Goal: Task Accomplishment & Management: Manage account settings

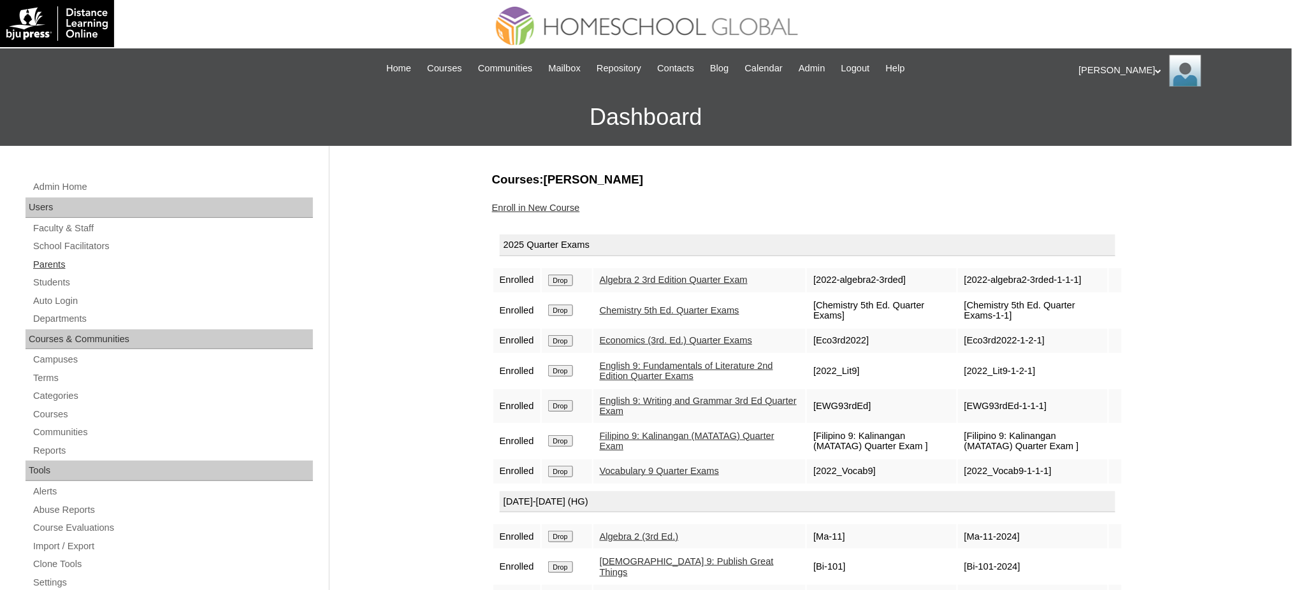
click at [34, 258] on link "Parents" at bounding box center [172, 265] width 281 height 16
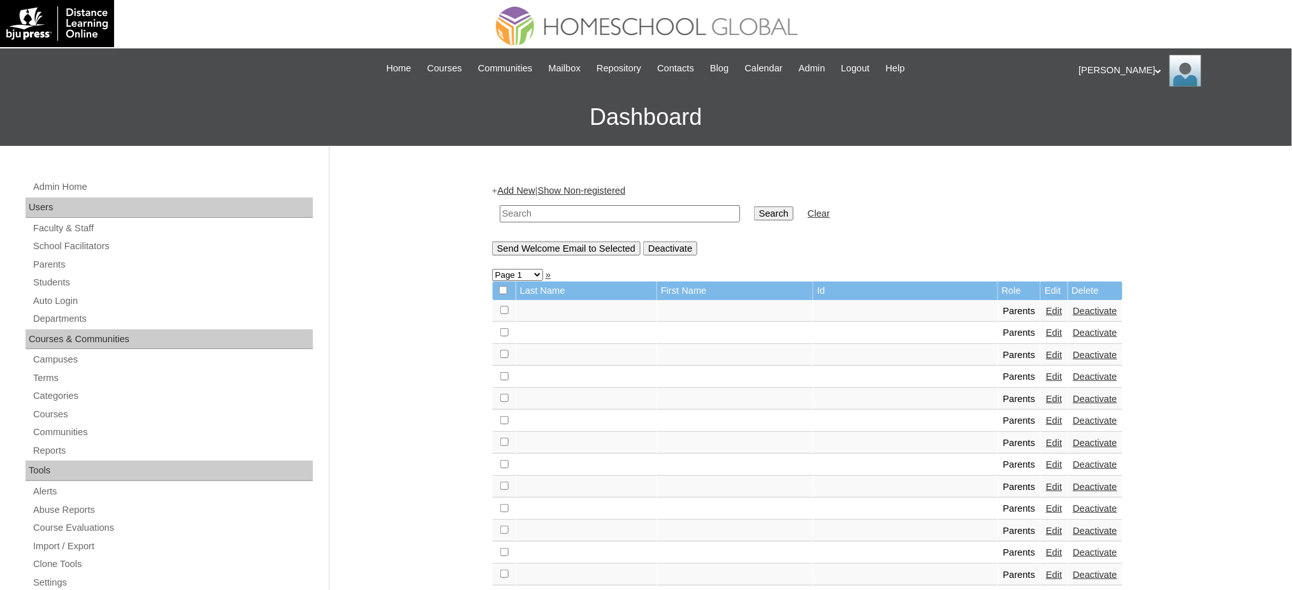
click at [532, 186] on link "Add New" at bounding box center [516, 190] width 38 height 10
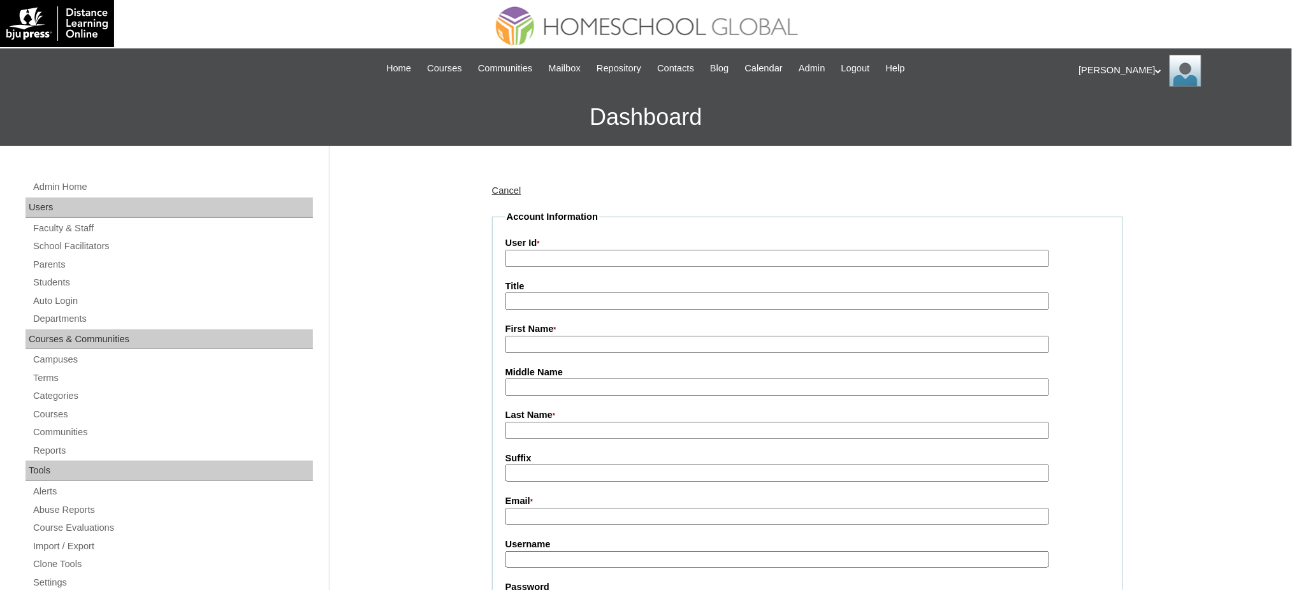
click at [568, 257] on input "User Id *" at bounding box center [777, 258] width 544 height 17
paste input "faciSampleaccount2025"
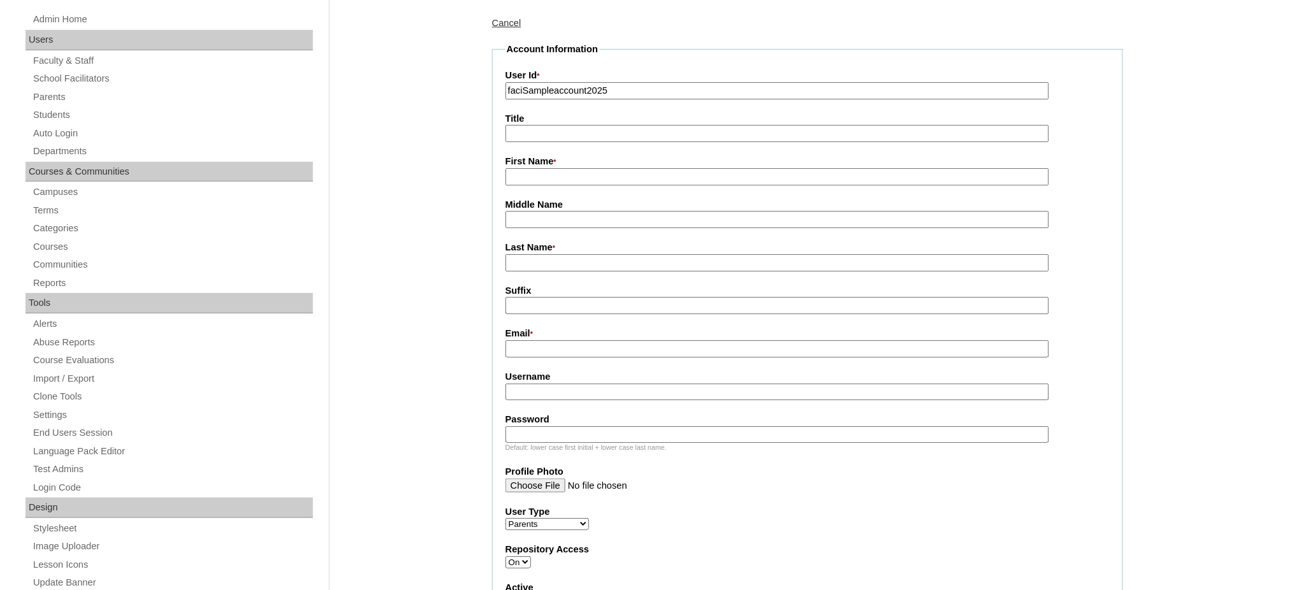
scroll to position [170, 0]
type input "faciSampleaccount2025"
drag, startPoint x: 532, startPoint y: 134, endPoint x: 533, endPoint y: 141, distance: 7.7
click at [532, 134] on input "Title" at bounding box center [777, 131] width 544 height 17
type input "Ms."
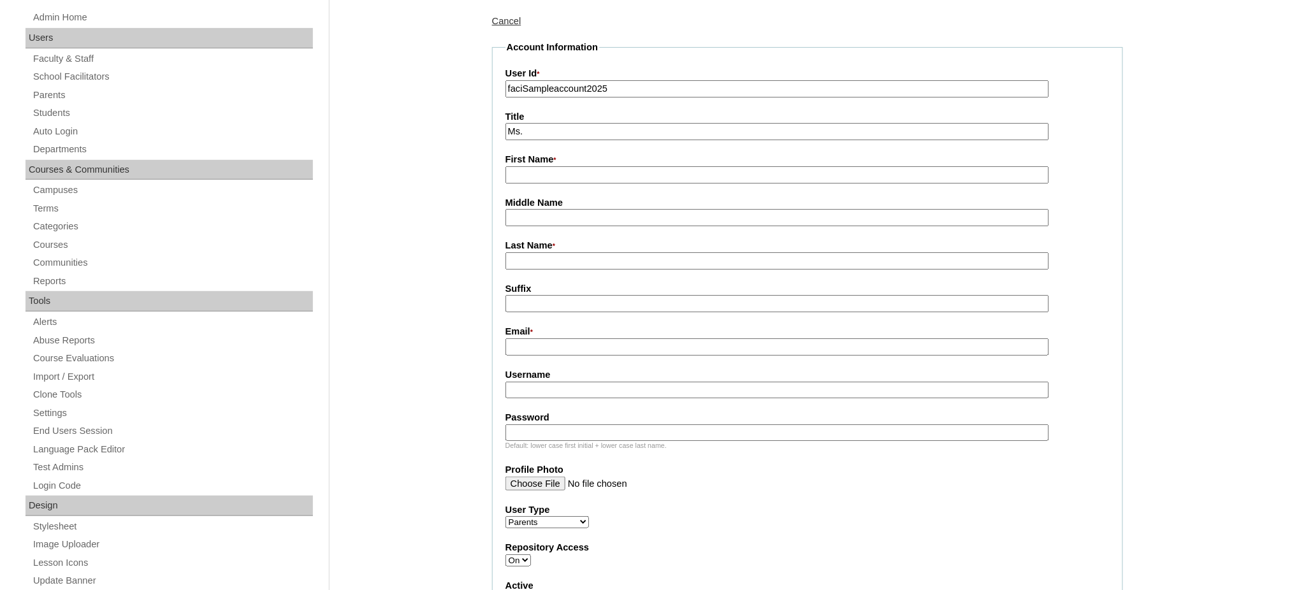
click at [561, 167] on input "First Name *" at bounding box center [777, 174] width 544 height 17
paste input "grade10_facilitator"
type input "grade10_facilitator"
click at [541, 259] on input "Last Name *" at bounding box center [777, 260] width 544 height 17
paste input "grade10_facilitator"
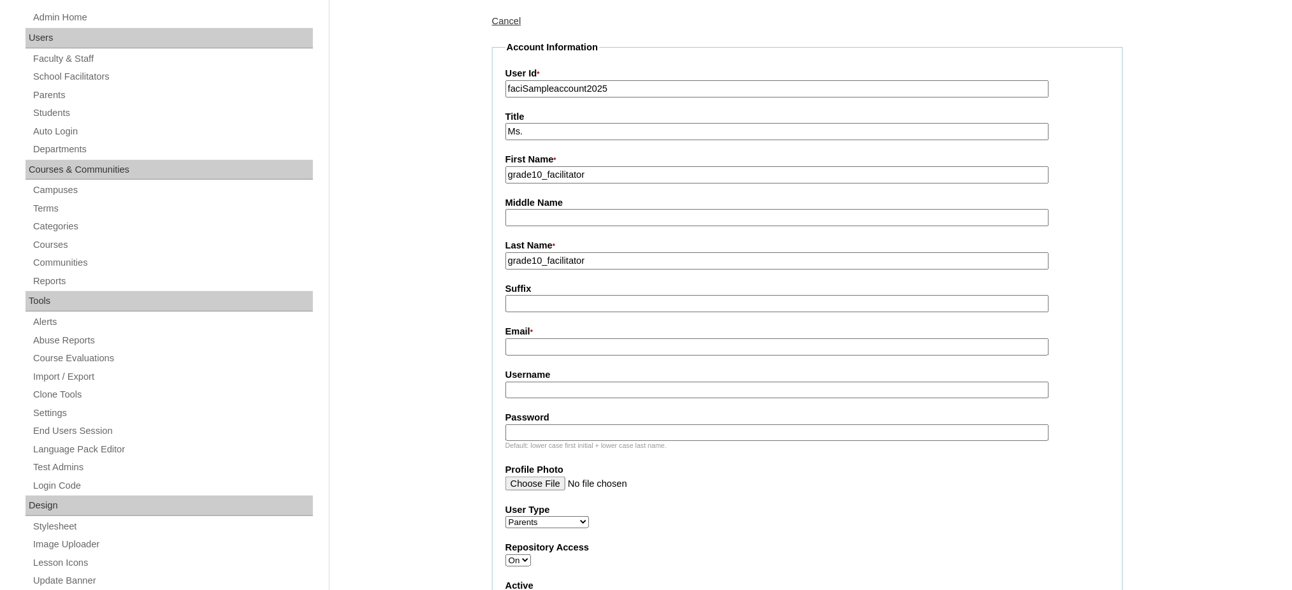
type input "grade10_facilitator"
click at [541, 384] on input "Username" at bounding box center [777, 390] width 544 height 17
paste input "grade10_facilitator"
type input "grade10_facilitator"
click at [556, 424] on input "Password" at bounding box center [777, 432] width 544 height 17
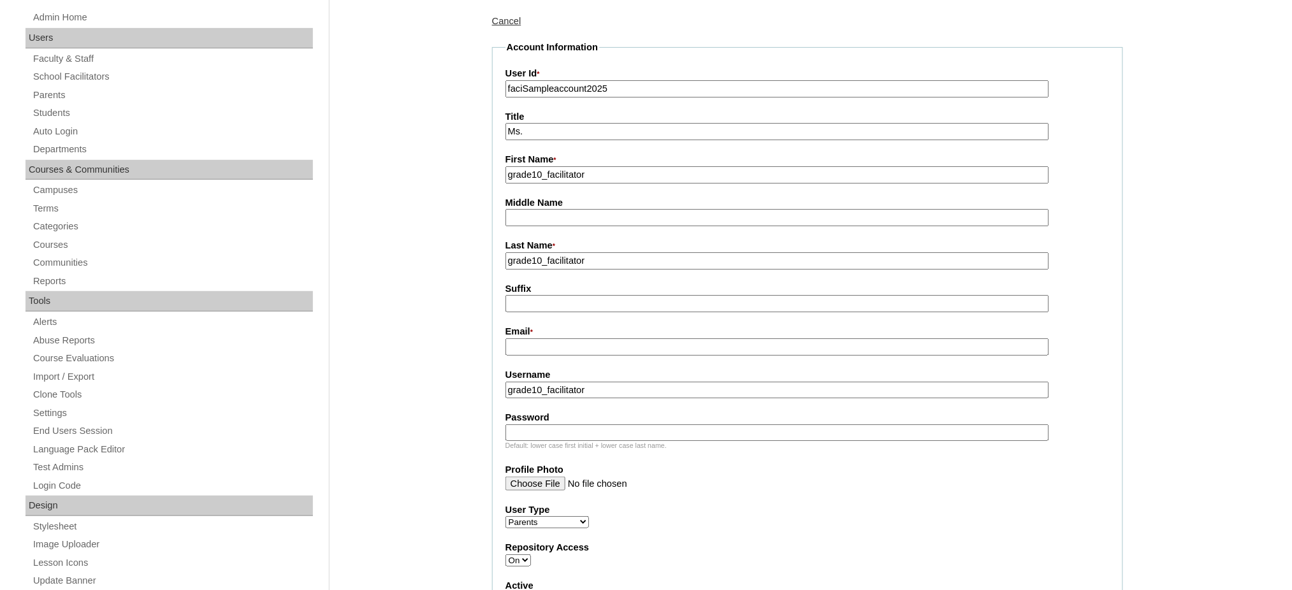
paste input "facilitator1234*"
type input "facilitator1234*"
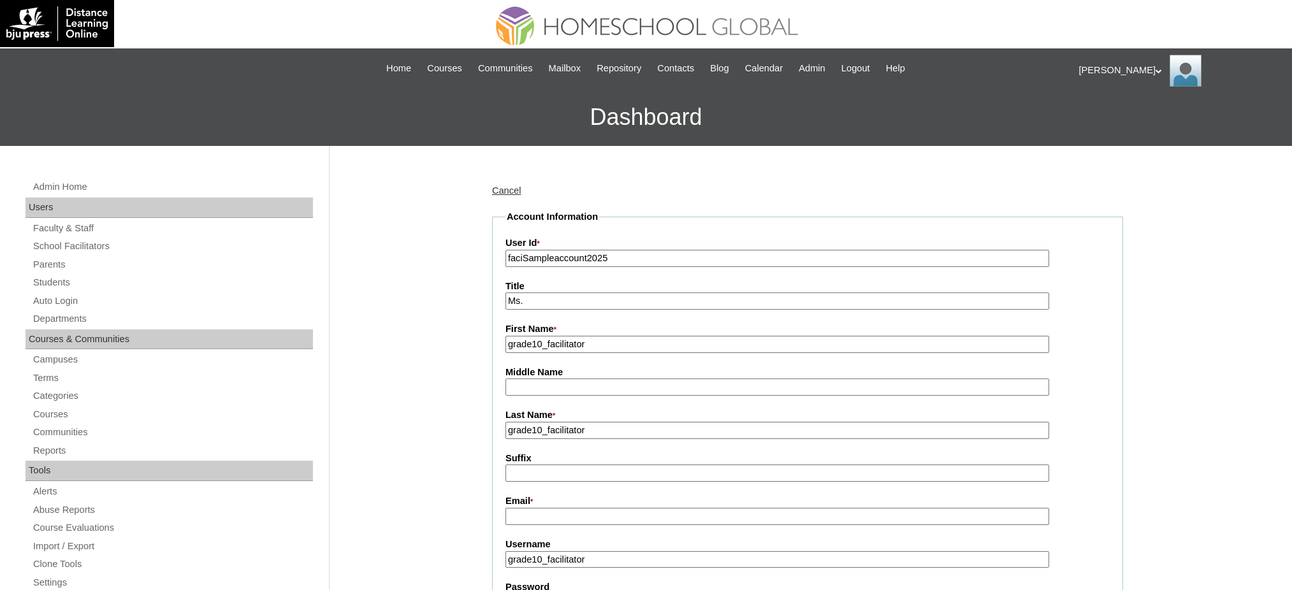
scroll to position [170, 0]
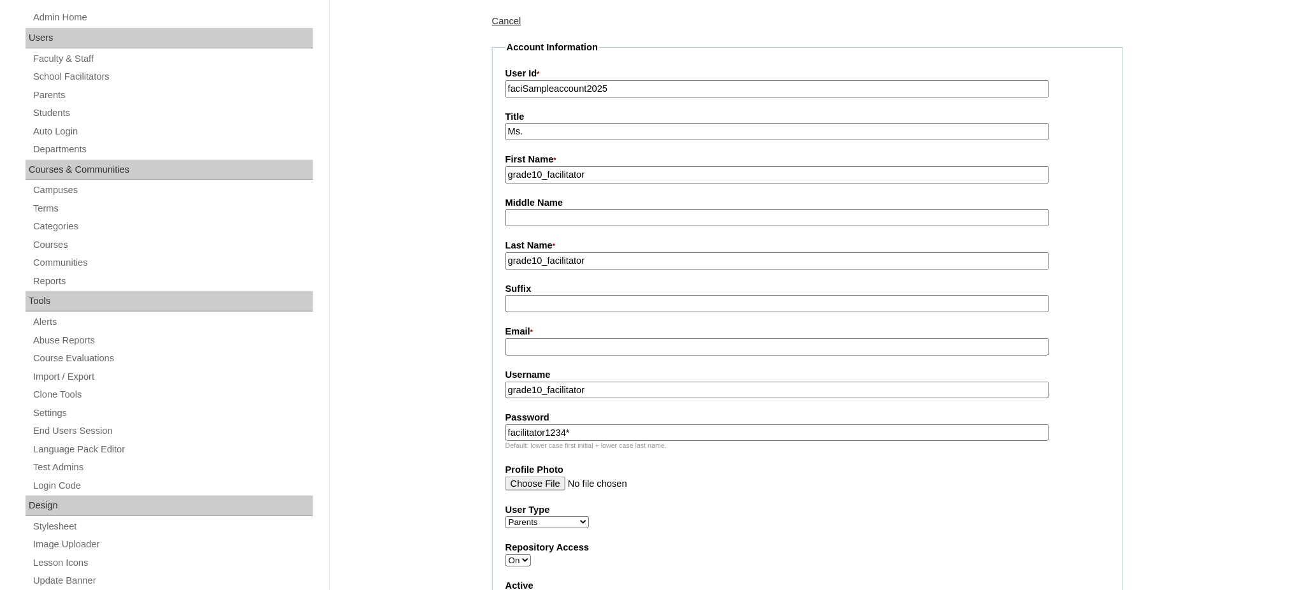
click at [554, 259] on input "grade10_facilitator" at bounding box center [777, 260] width 544 height 17
type input "[PERSON_NAME]"
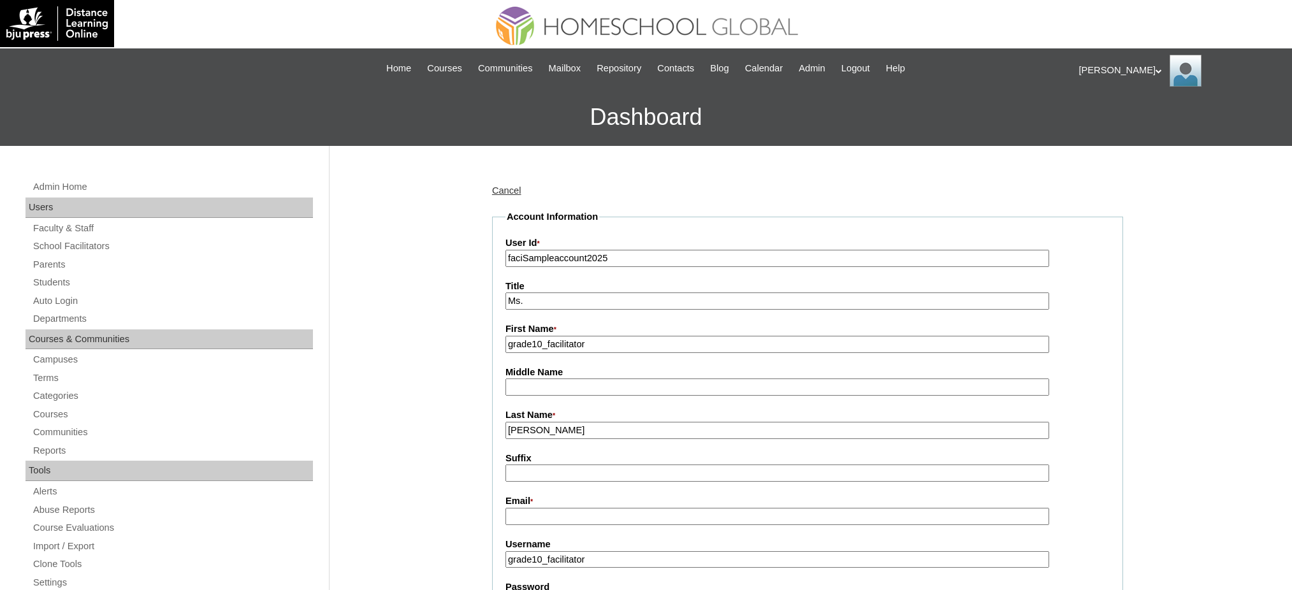
scroll to position [170, 0]
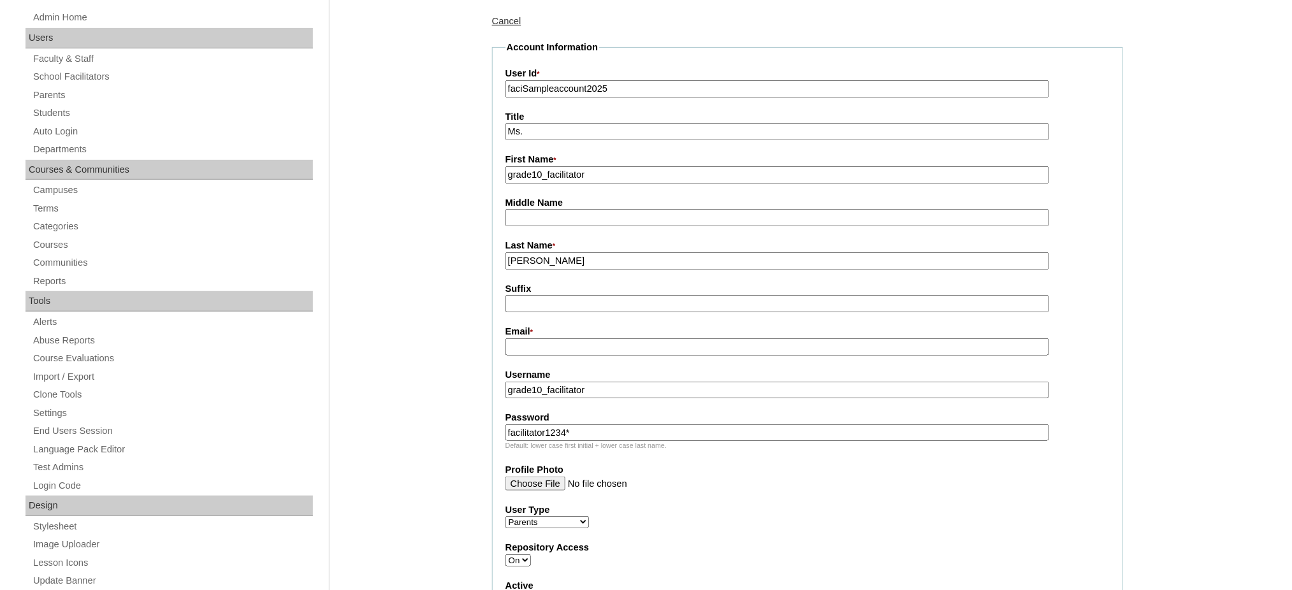
click at [576, 263] on input "beth" at bounding box center [777, 260] width 544 height 17
type input "Parentgrade10"
click at [600, 431] on input "facilitator1234*" at bounding box center [777, 432] width 544 height 17
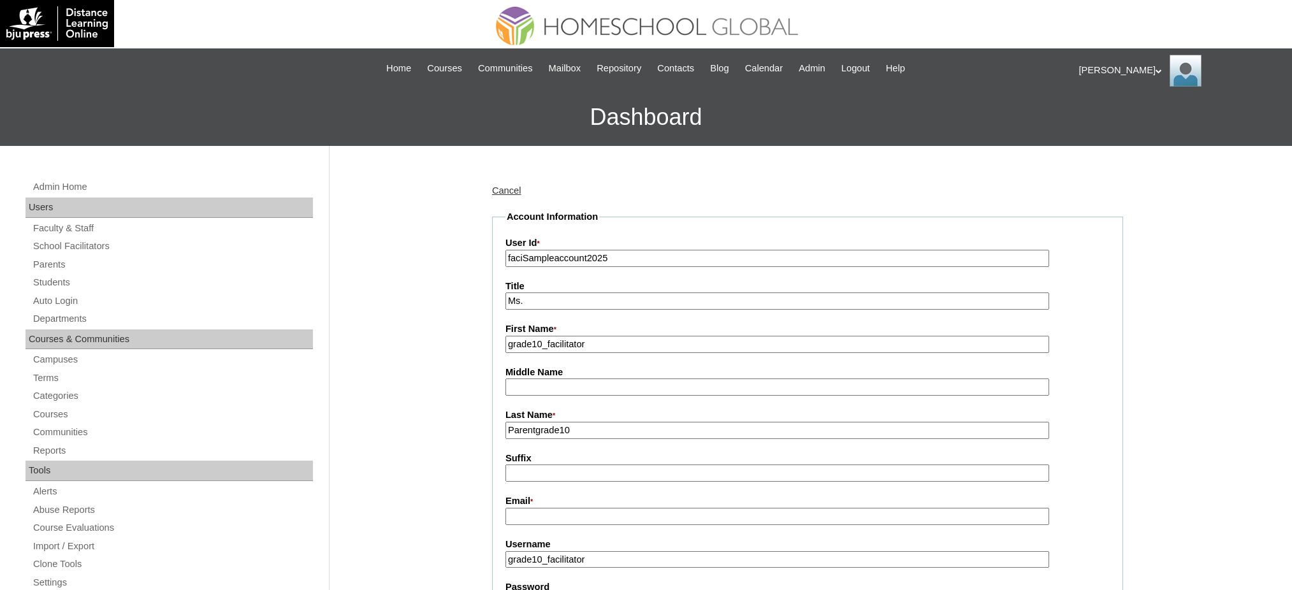
scroll to position [170, 0]
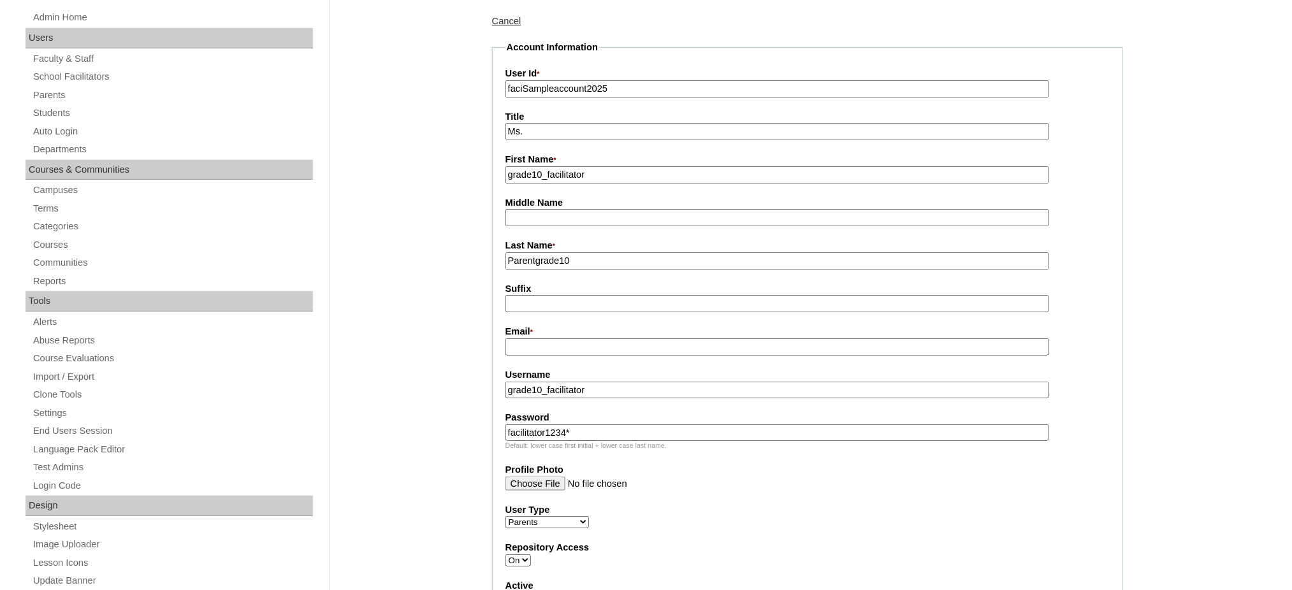
click at [551, 178] on input "grade10_facilitator" at bounding box center [777, 174] width 544 height 17
click at [561, 256] on input "Parentgrade10" at bounding box center [777, 260] width 544 height 17
click at [559, 256] on input "Parentgrade10" at bounding box center [777, 260] width 544 height 17
click at [566, 179] on input "grade10facilitator" at bounding box center [777, 174] width 544 height 17
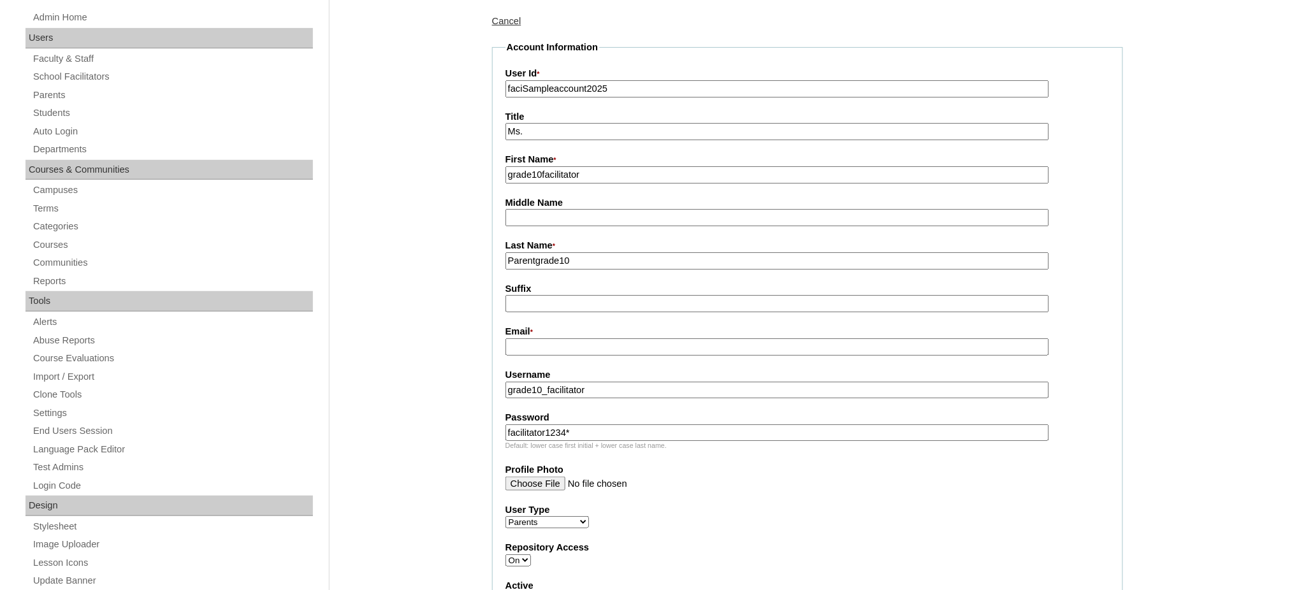
click at [566, 179] on input "grade10facilitator" at bounding box center [777, 174] width 544 height 17
paste input "Parentgrade10"
type input "Parentgrade10"
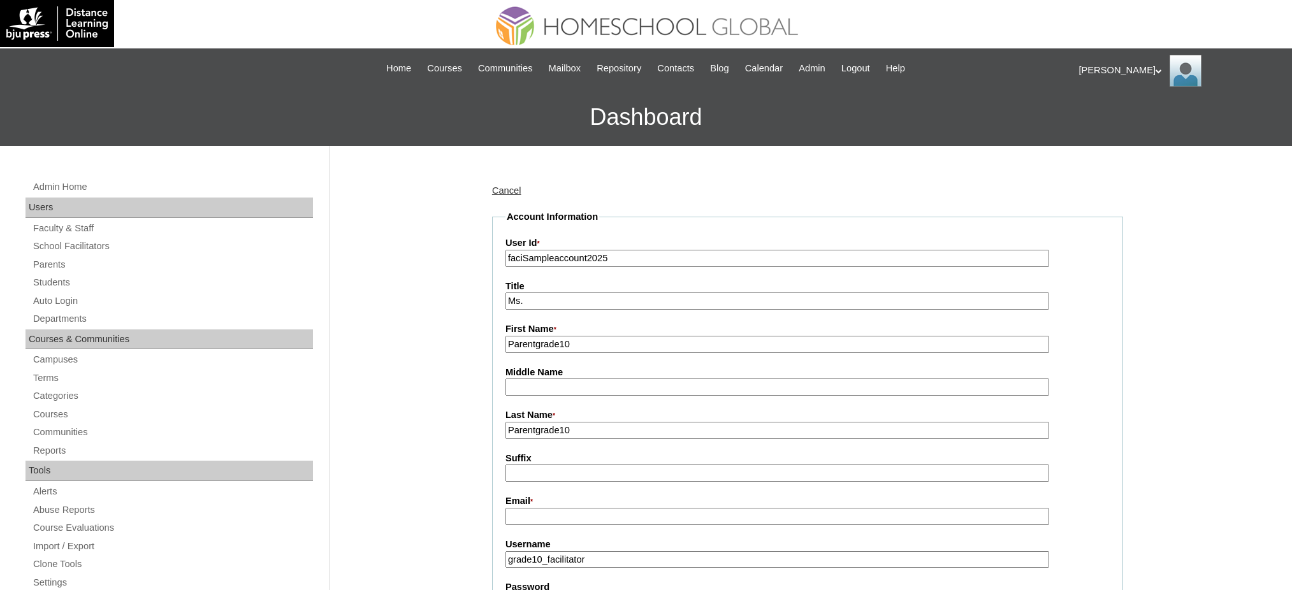
scroll to position [170, 0]
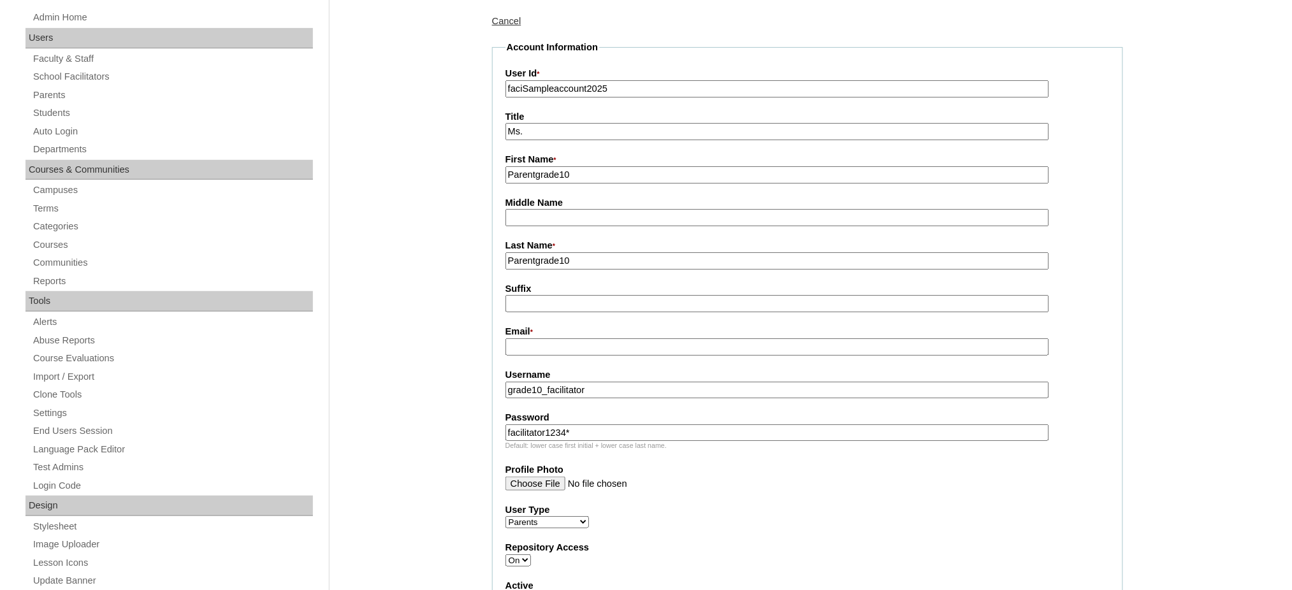
click at [547, 177] on input "Parentgrade10" at bounding box center [777, 174] width 544 height 17
click at [556, 85] on input "faciSampleaccount2025" at bounding box center [777, 88] width 544 height 17
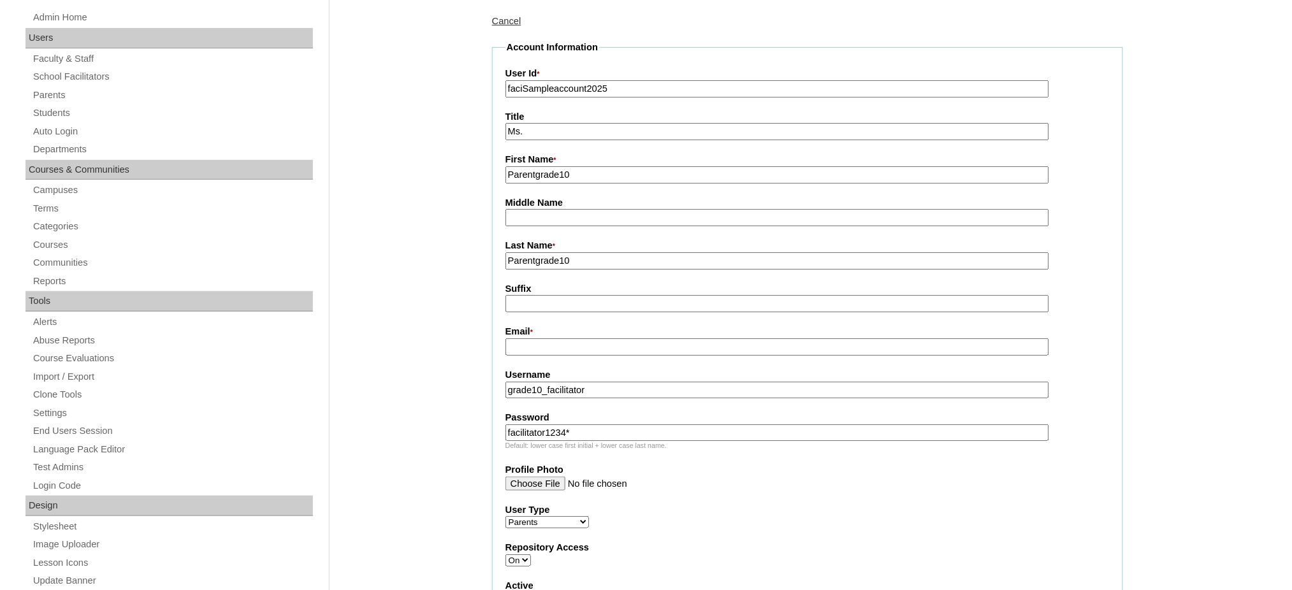
click at [556, 85] on input "faciSampleaccount2025" at bounding box center [777, 88] width 544 height 17
paste input "Parentgrade10"
type input "Parentgrade10"
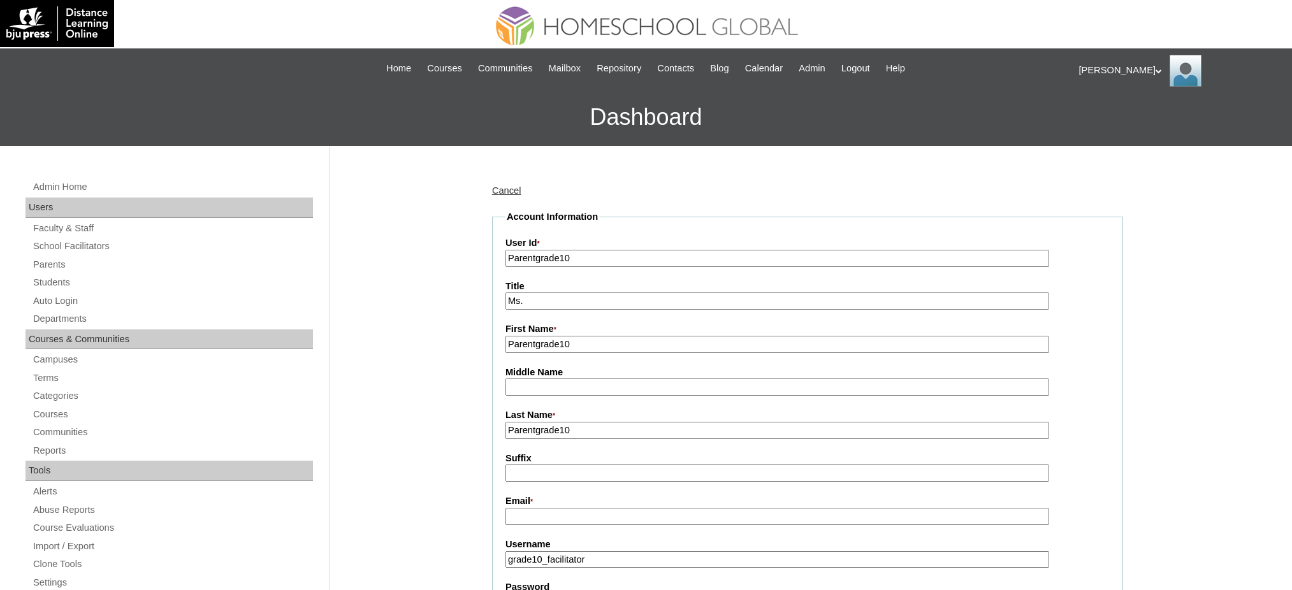
scroll to position [170, 0]
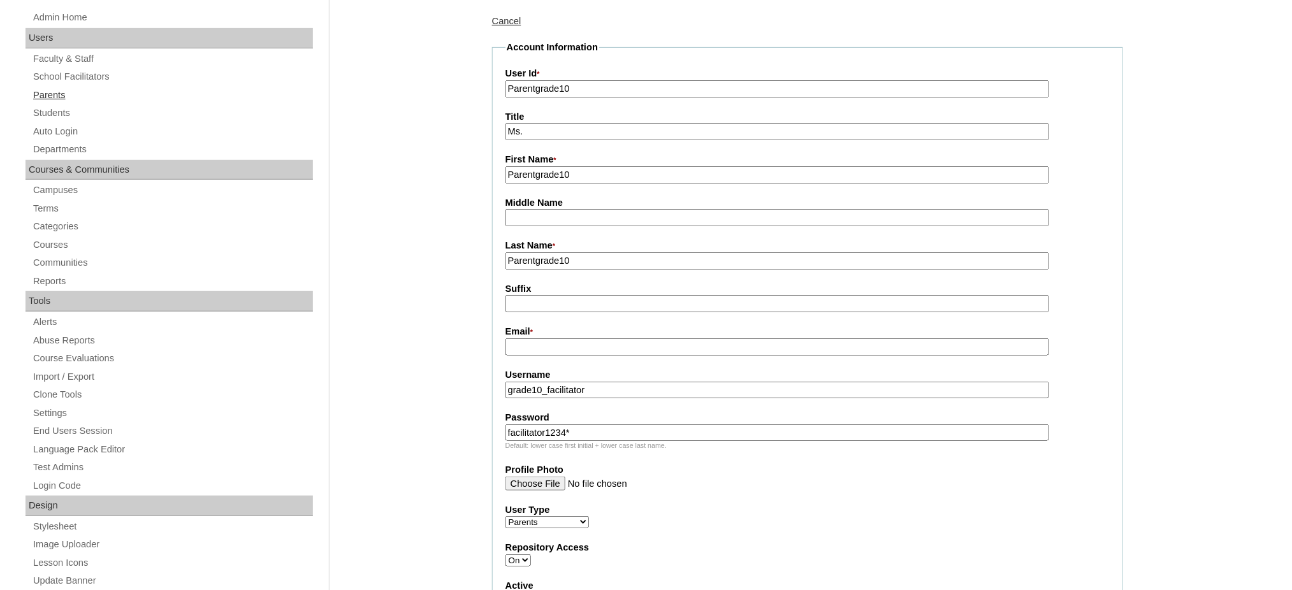
click at [47, 91] on link "Parents" at bounding box center [172, 95] width 281 height 16
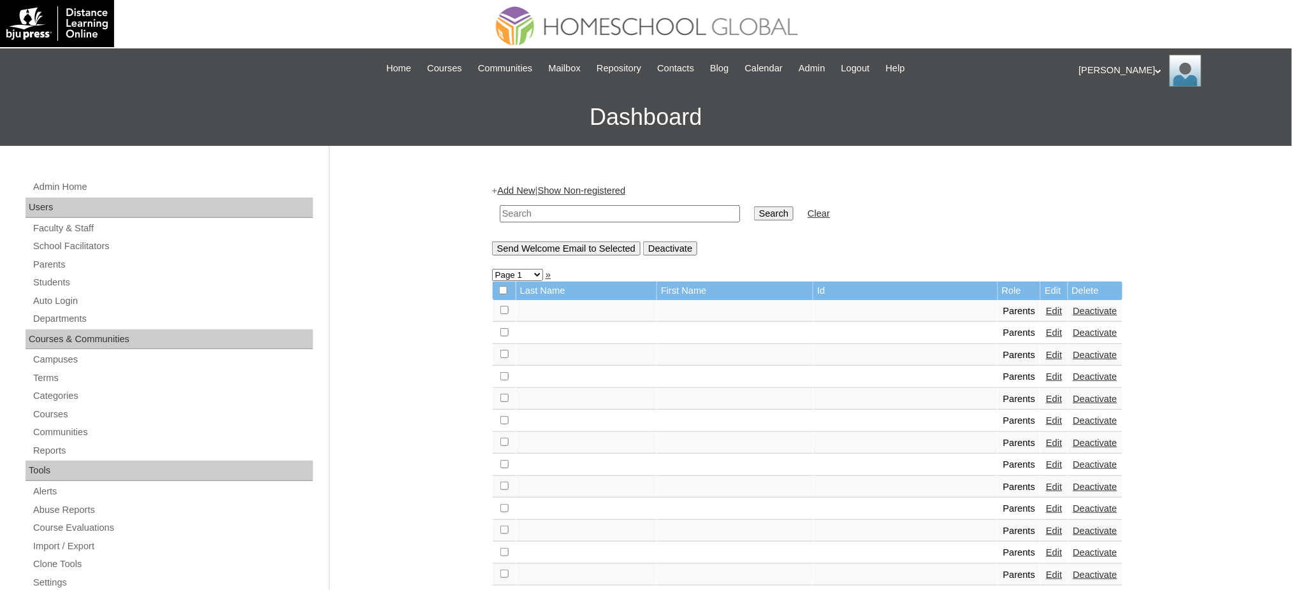
click at [535, 184] on div "+ Add New | Show Non-registered Search Clear Send Welcome Email to Selected Dea…" at bounding box center [807, 219] width 631 height 71
click at [535, 190] on link "Add New" at bounding box center [516, 190] width 38 height 10
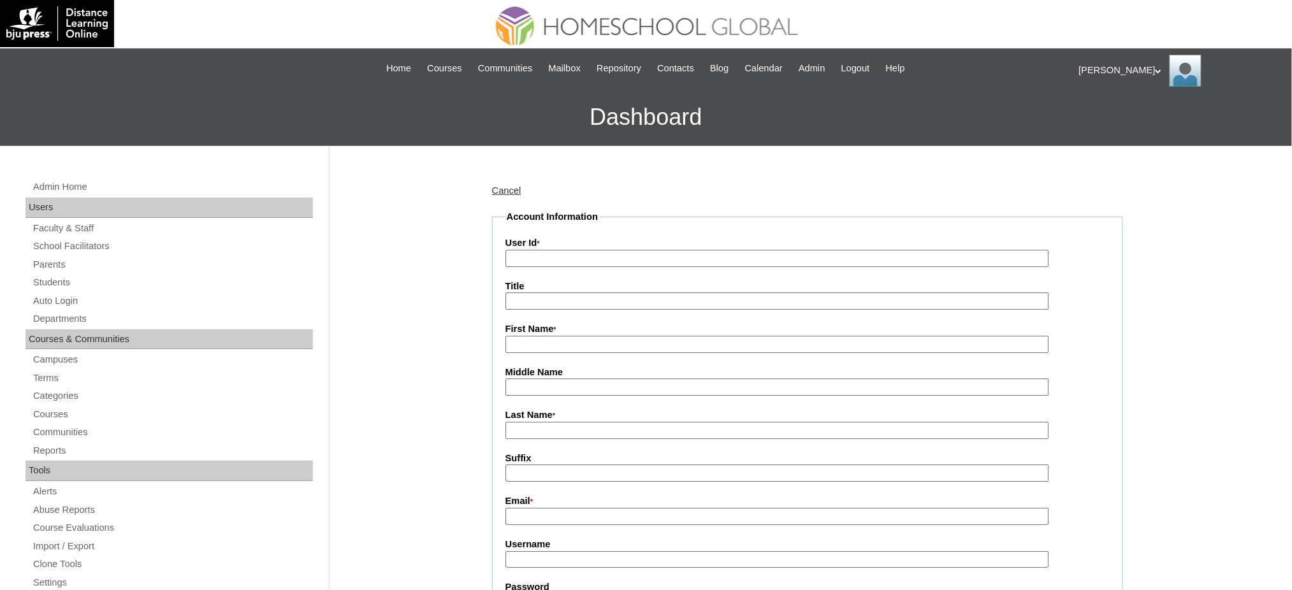
click at [544, 246] on label "User Id *" at bounding box center [807, 243] width 604 height 14
click at [544, 250] on input "User Id *" at bounding box center [777, 258] width 544 height 17
paste input "MHP00376-TECHPH2022"
click at [523, 260] on input "MHP00376-TECHPH2022" at bounding box center [777, 258] width 544 height 17
drag, startPoint x: 543, startPoint y: 257, endPoint x: 655, endPoint y: 268, distance: 112.7
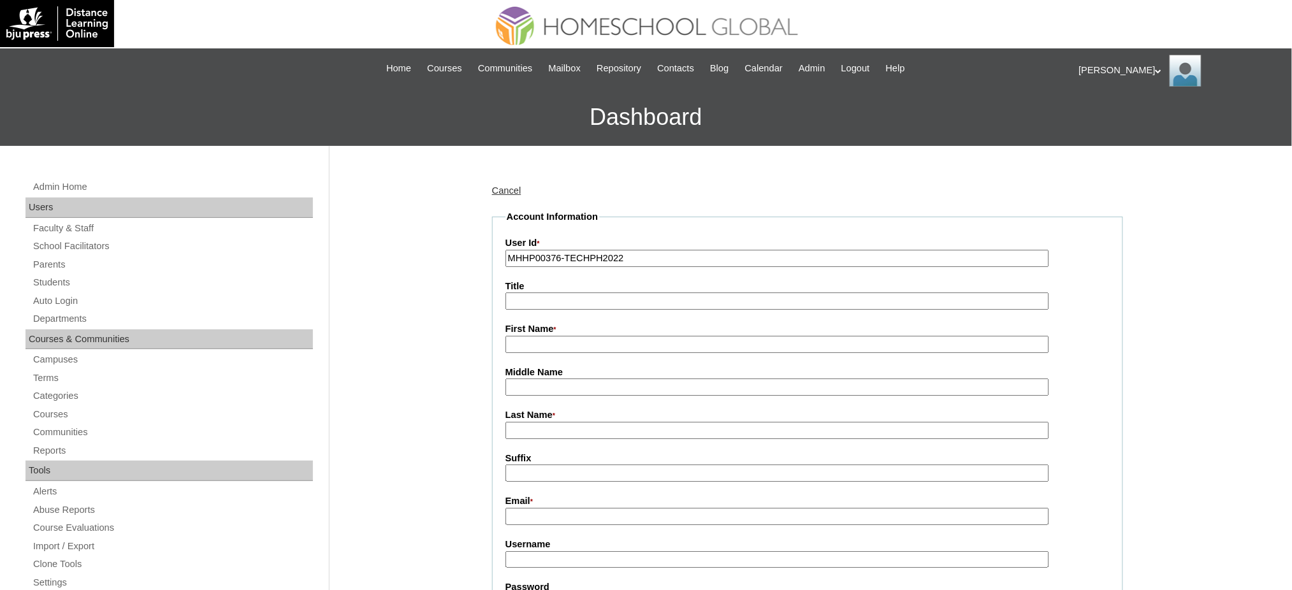
type input "MHHP0001-Tech2025"
click at [555, 344] on input "First Name *" at bounding box center [777, 344] width 544 height 17
type input "Beth"
click at [584, 301] on input "Title" at bounding box center [777, 301] width 544 height 17
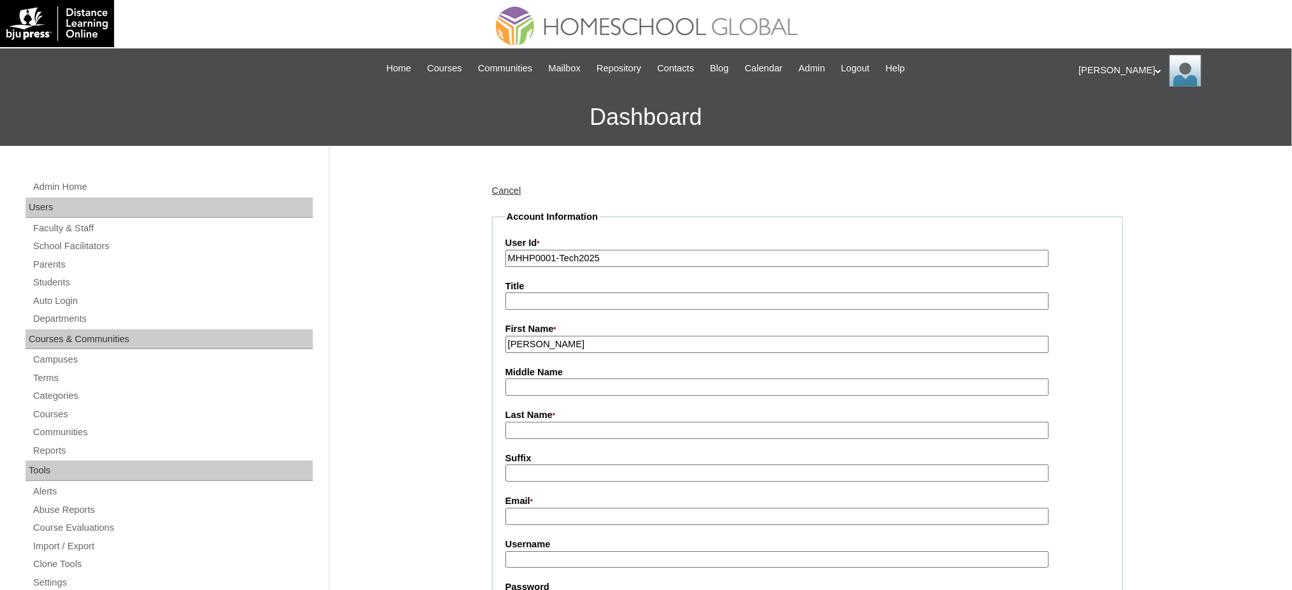
type input "Ms."
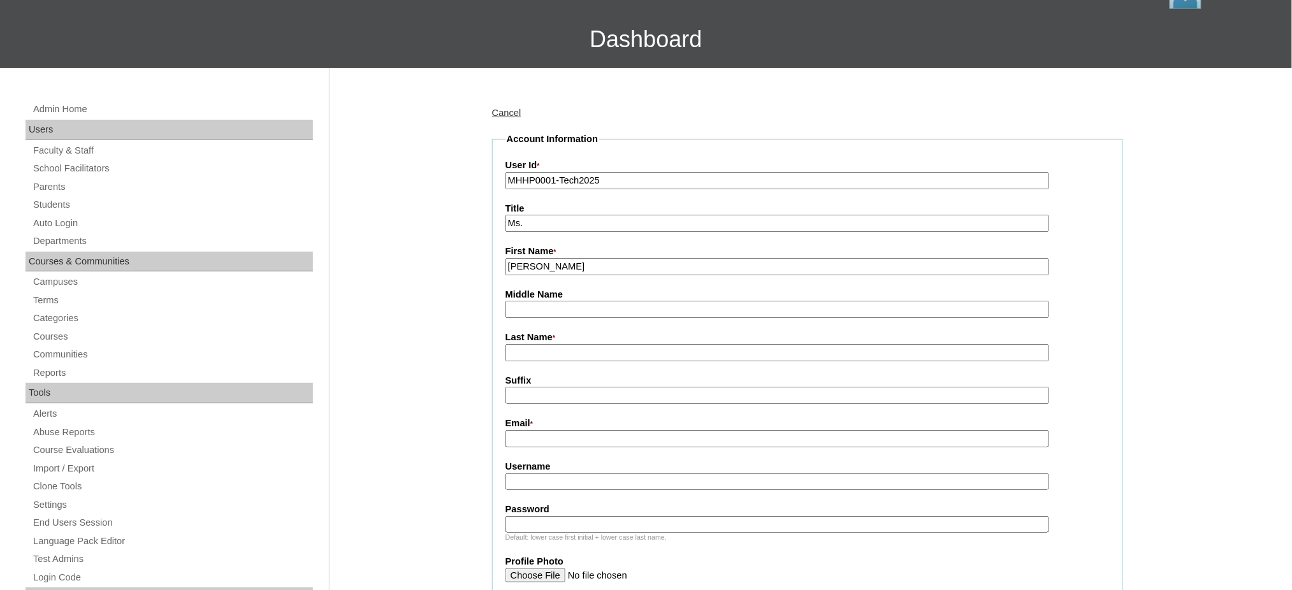
scroll to position [85, 0]
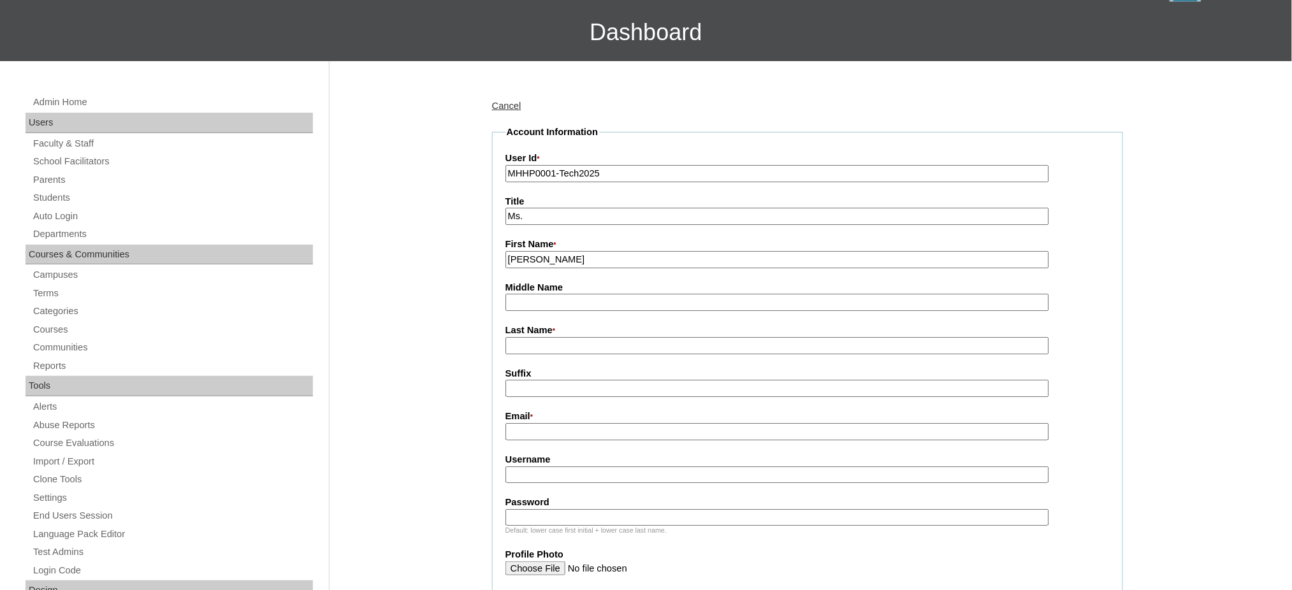
click at [535, 346] on input "Last Name *" at bounding box center [777, 345] width 544 height 17
type input "Samplelastname"
click at [517, 426] on input "Email *" at bounding box center [777, 431] width 544 height 17
type input "sampletesting@gmail.com"
click at [537, 467] on input "Username" at bounding box center [777, 475] width 544 height 17
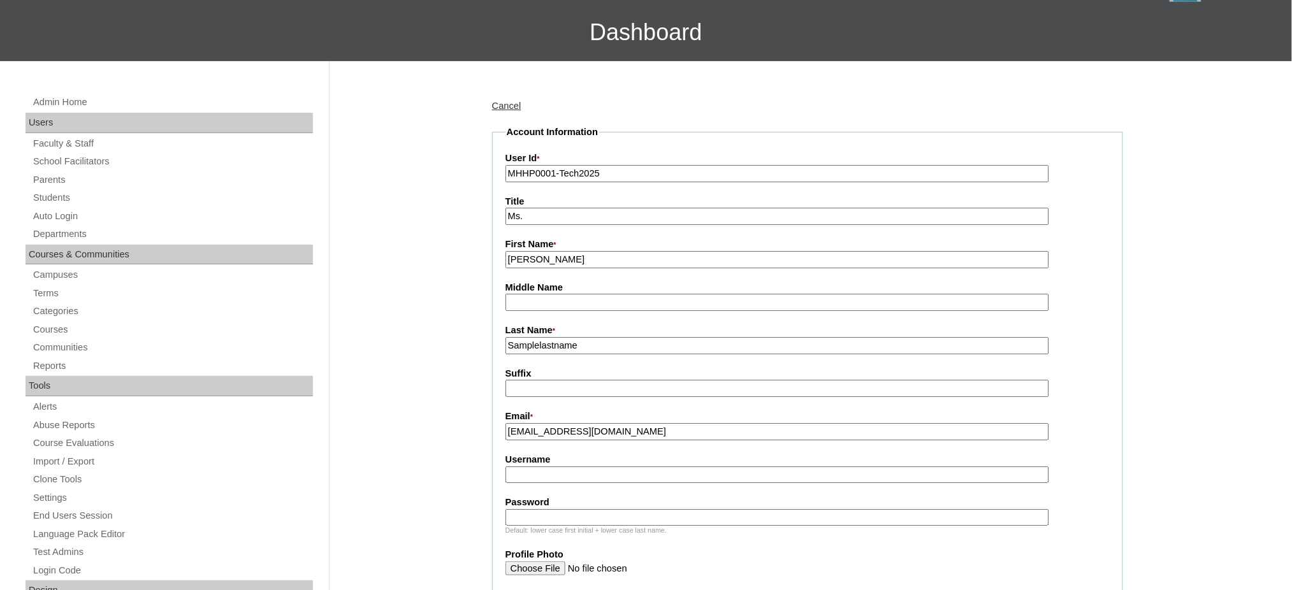
paste input "grade10_facilitator"
type input "grade10_facilitator"
click at [565, 513] on input "Password" at bounding box center [777, 517] width 544 height 17
paste input "facilitator1234*"
type input "facilitator1234*"
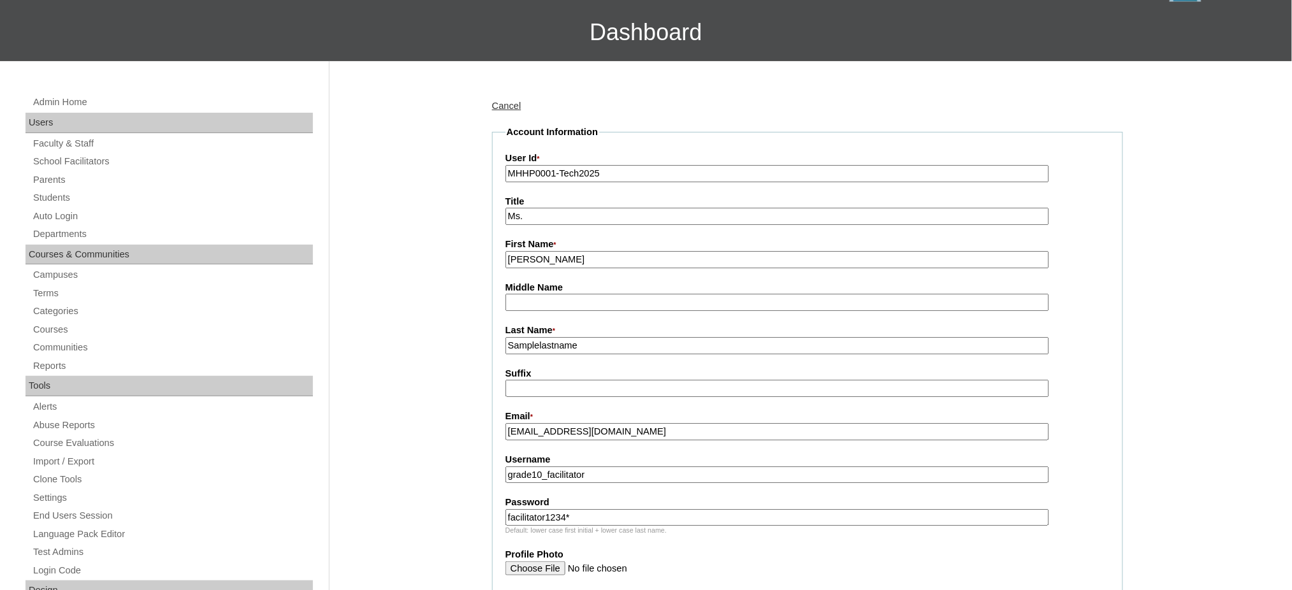
click at [535, 343] on input "Samplelastname" at bounding box center [777, 345] width 544 height 17
click at [616, 511] on input "facilitator1234*" at bounding box center [777, 517] width 544 height 17
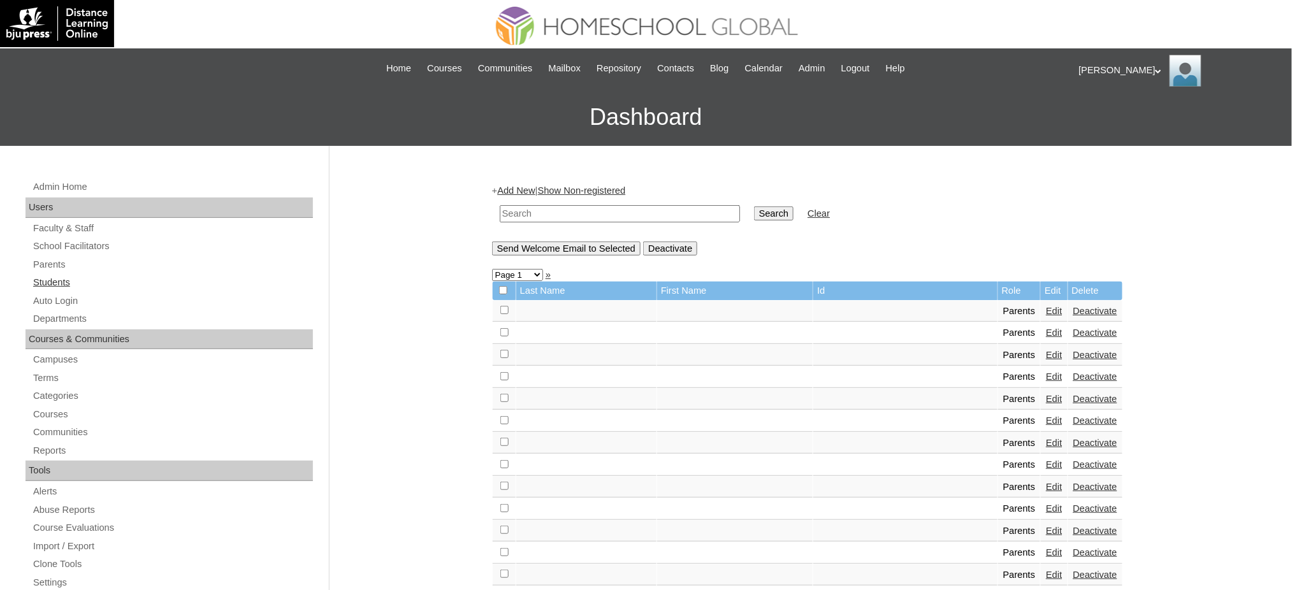
click at [37, 284] on link "Students" at bounding box center [172, 283] width 281 height 16
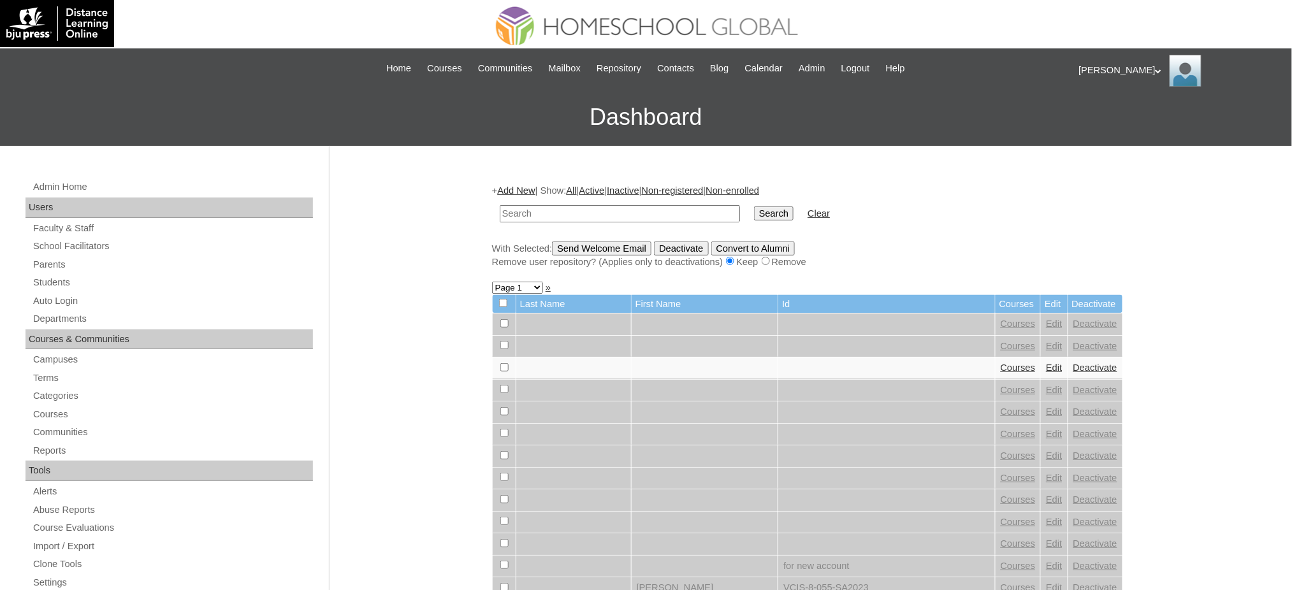
click at [523, 186] on link "Add New" at bounding box center [516, 190] width 38 height 10
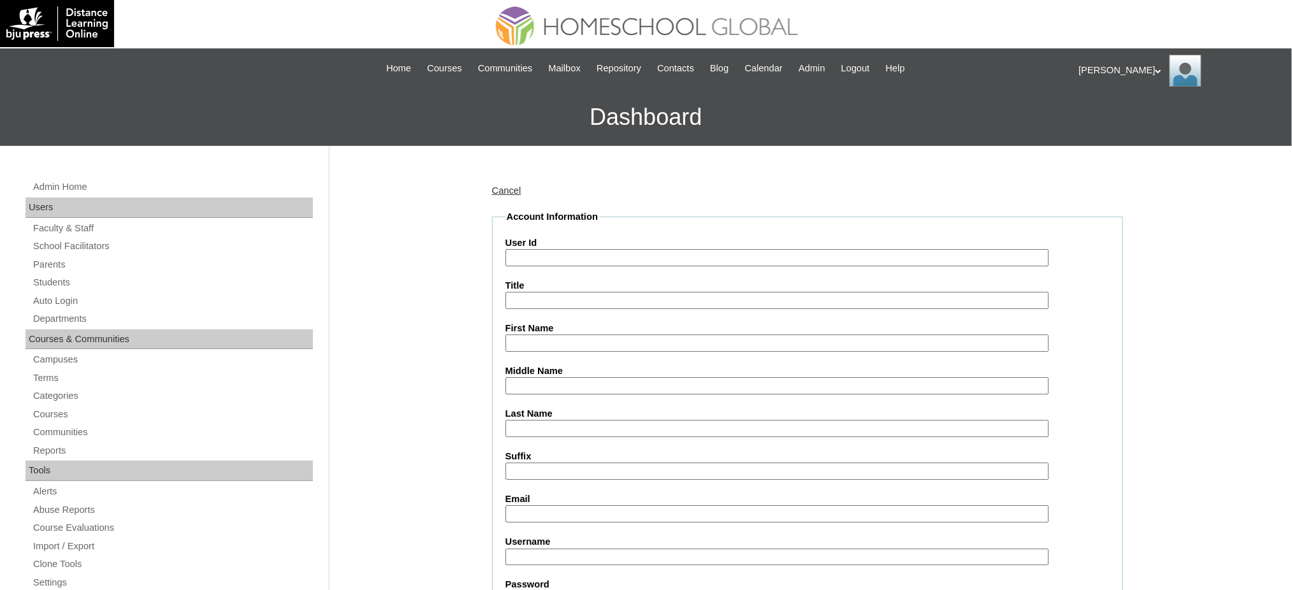
click at [644, 256] on input "User Id" at bounding box center [777, 257] width 544 height 17
paste input "MHS01030-TECHPH2022"
click at [524, 263] on input "MHS01030-TECHPH2022" at bounding box center [777, 257] width 544 height 17
drag, startPoint x: 539, startPoint y: 256, endPoint x: 779, endPoint y: 269, distance: 241.2
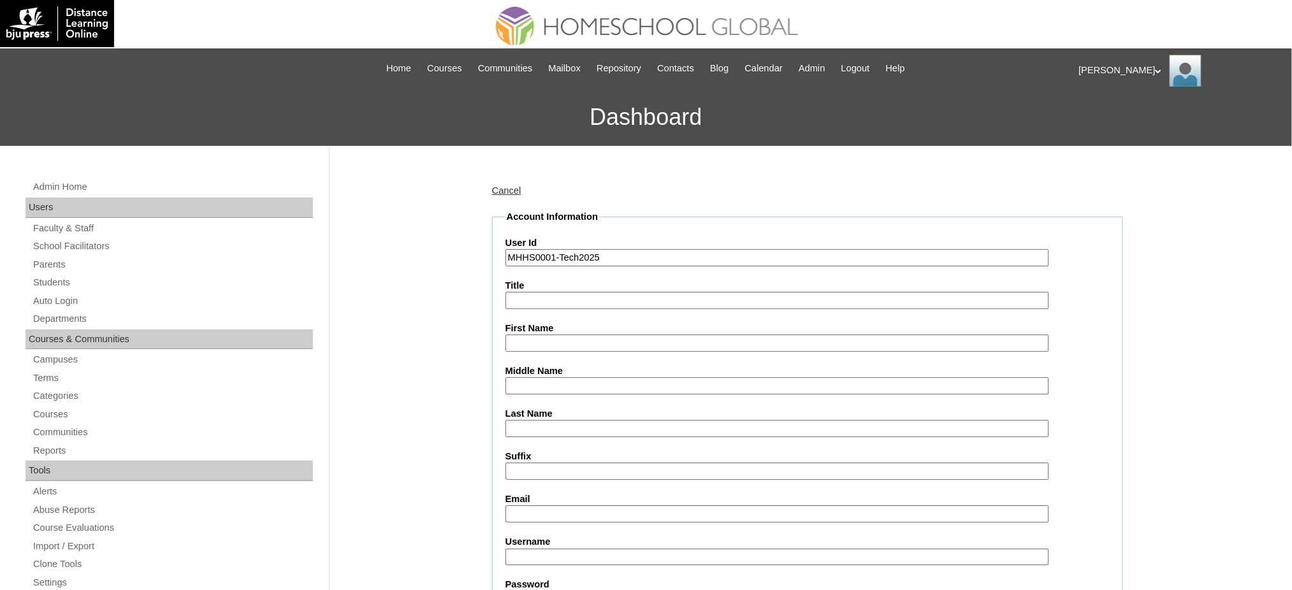
type input "MHHS0001-Tech2025"
click at [537, 342] on input "First Name" at bounding box center [777, 343] width 544 height 17
click at [537, 342] on input "samplestudent" at bounding box center [777, 343] width 544 height 17
type input "samplestudent"
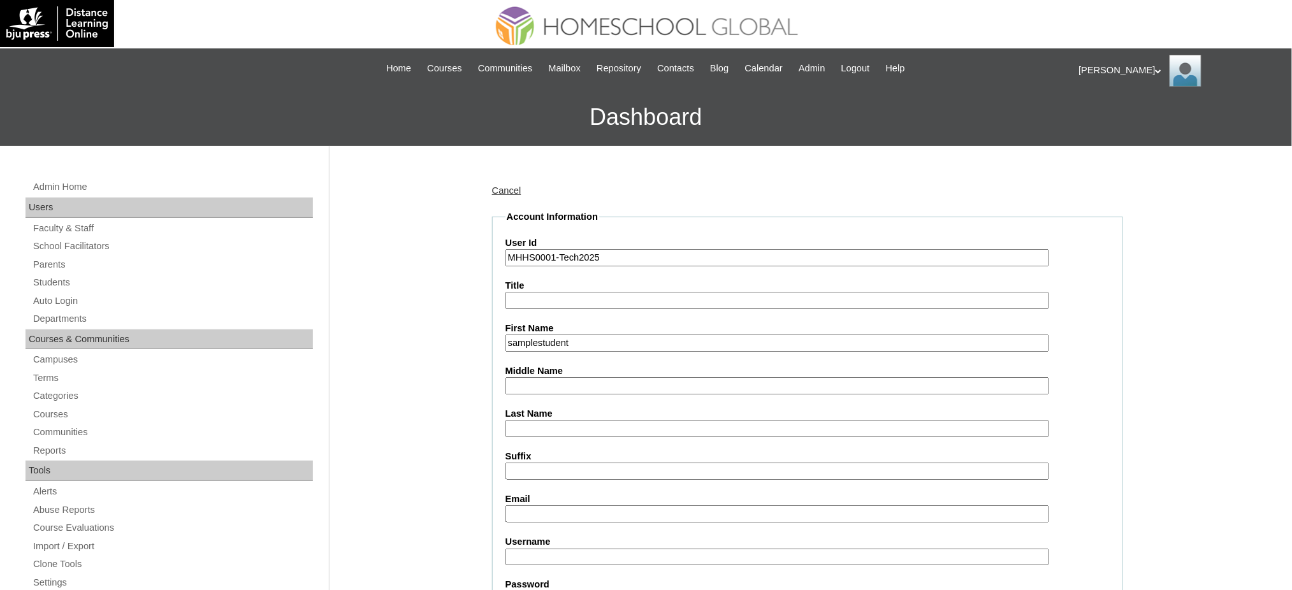
click at [532, 430] on input "Last Name" at bounding box center [777, 428] width 544 height 17
paste input "samplestudent"
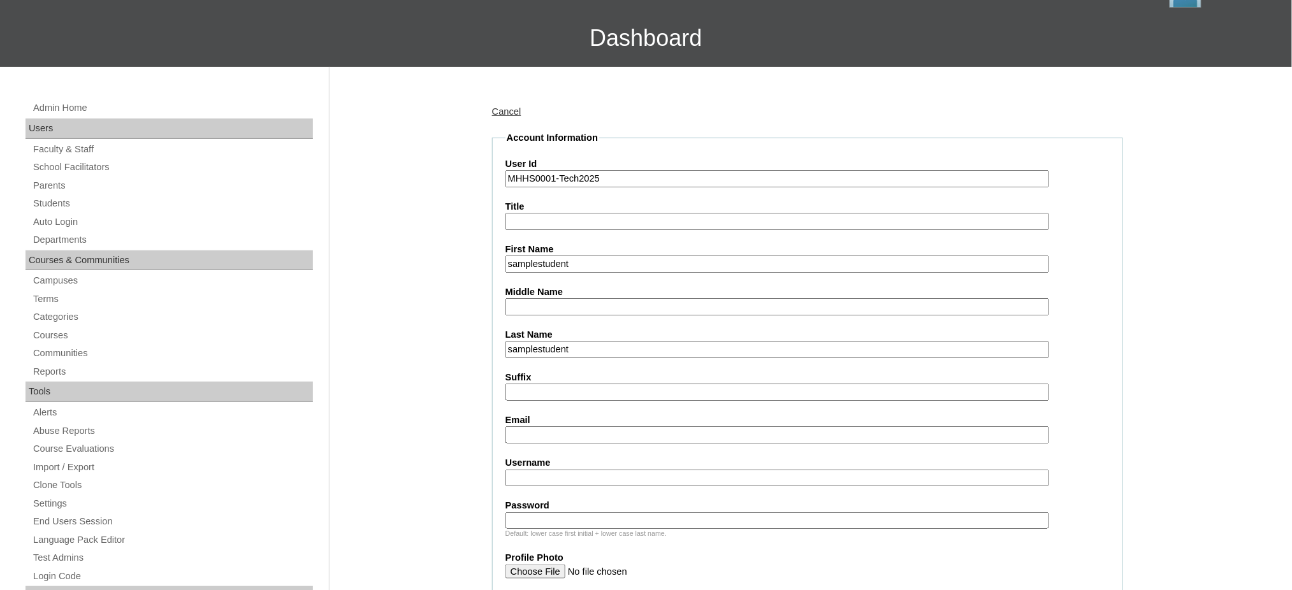
scroll to position [85, 0]
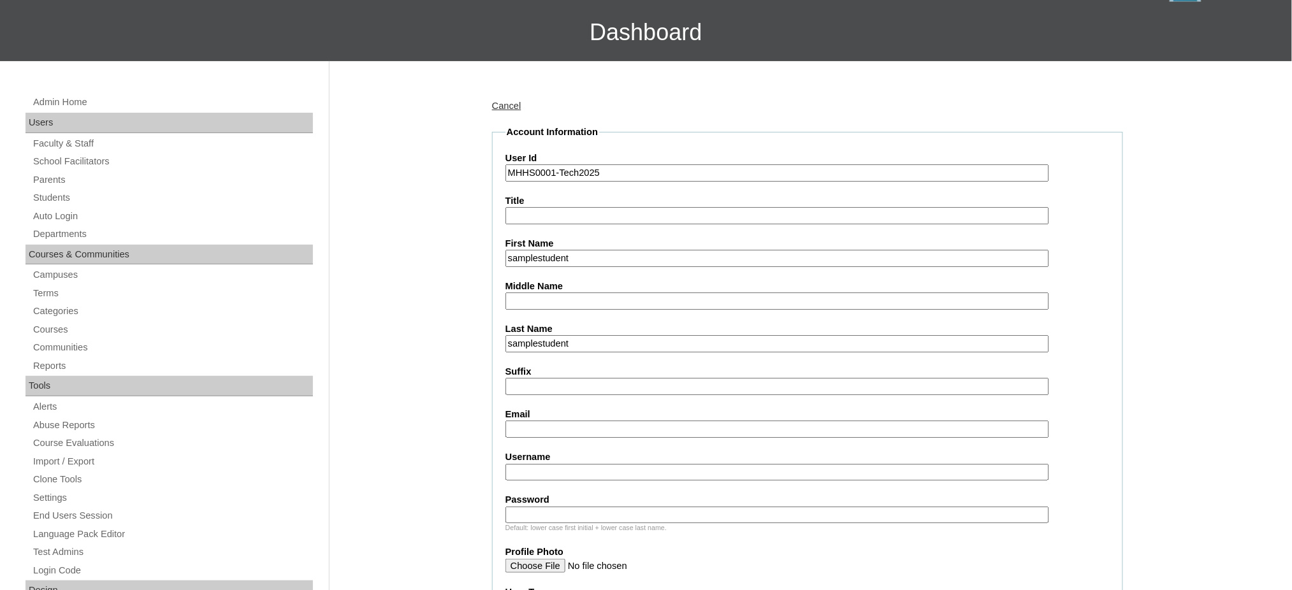
type input "samplestudent"
click at [537, 421] on input "Email" at bounding box center [777, 429] width 544 height 17
type input "samplestudent@gmail.com"
click at [644, 468] on input "Username" at bounding box center [777, 472] width 544 height 17
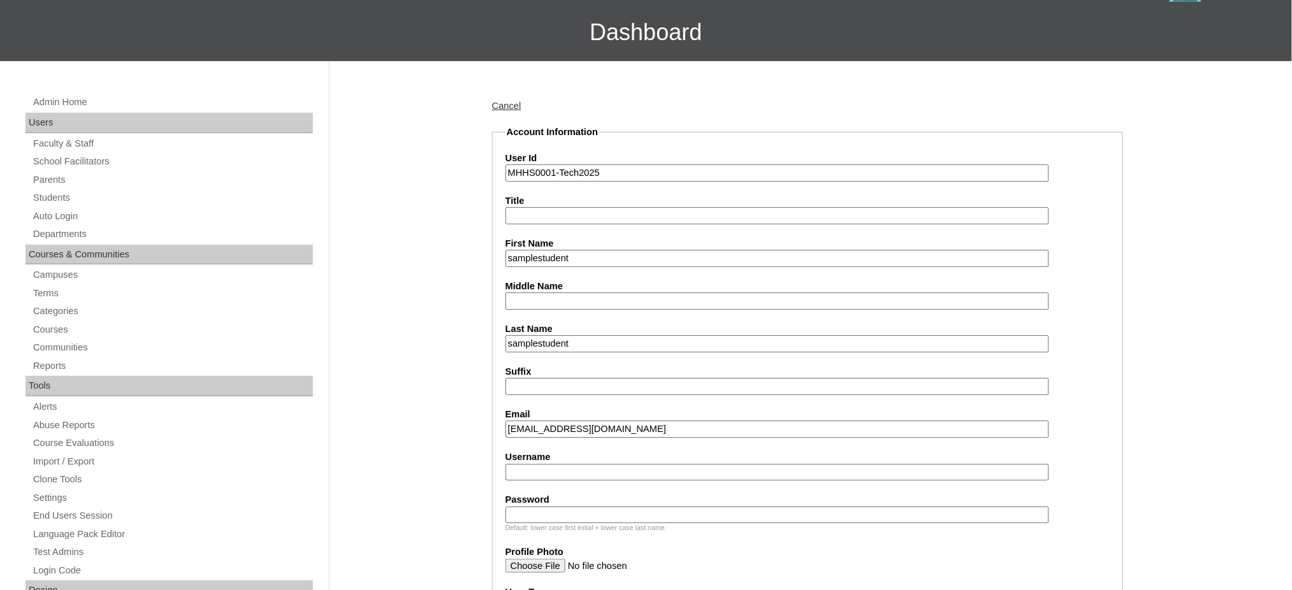
paste input "grade10_student"
type input "grade10_student"
click at [590, 507] on input "Password" at bounding box center [777, 515] width 544 height 17
paste input "student1234*"
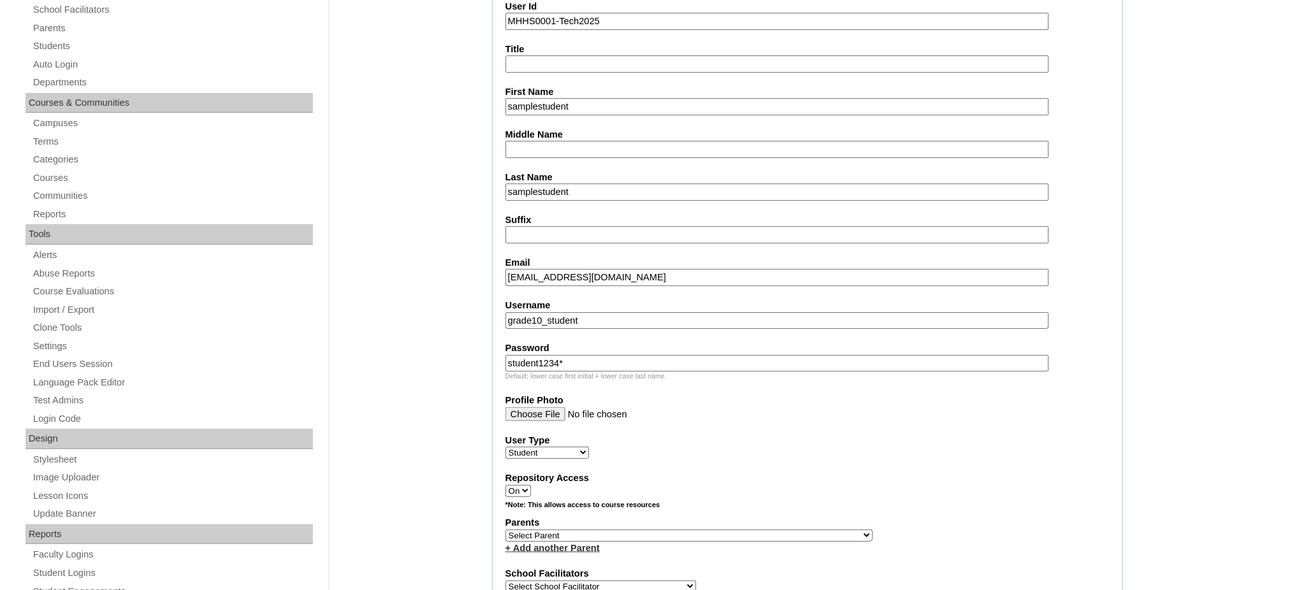
scroll to position [340, 0]
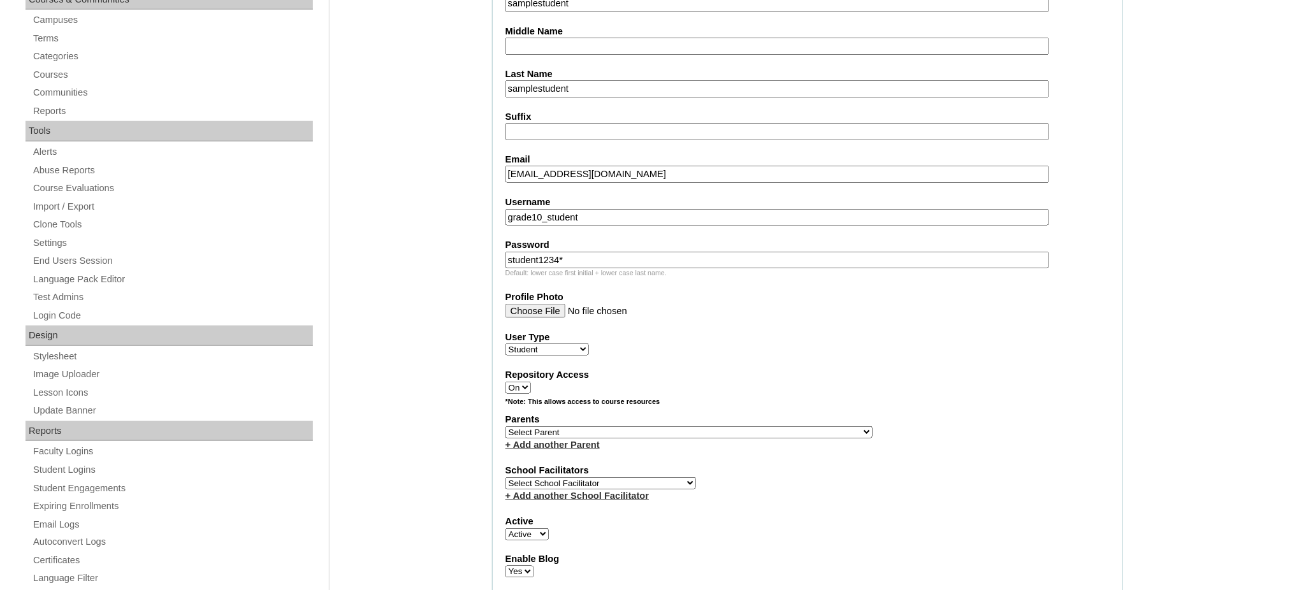
type input "student1234*"
click at [723, 426] on select "Select Parent , , , , , , , , , , , , , , , , , , , , , , , , , , , , , , , , ,…" at bounding box center [688, 432] width 367 height 12
select select "43574"
click at [505, 426] on select "Select Parent , , , , , , , , , , , , , , , , , , , , , , , , , , , , , , , , ,…" at bounding box center [688, 432] width 367 height 12
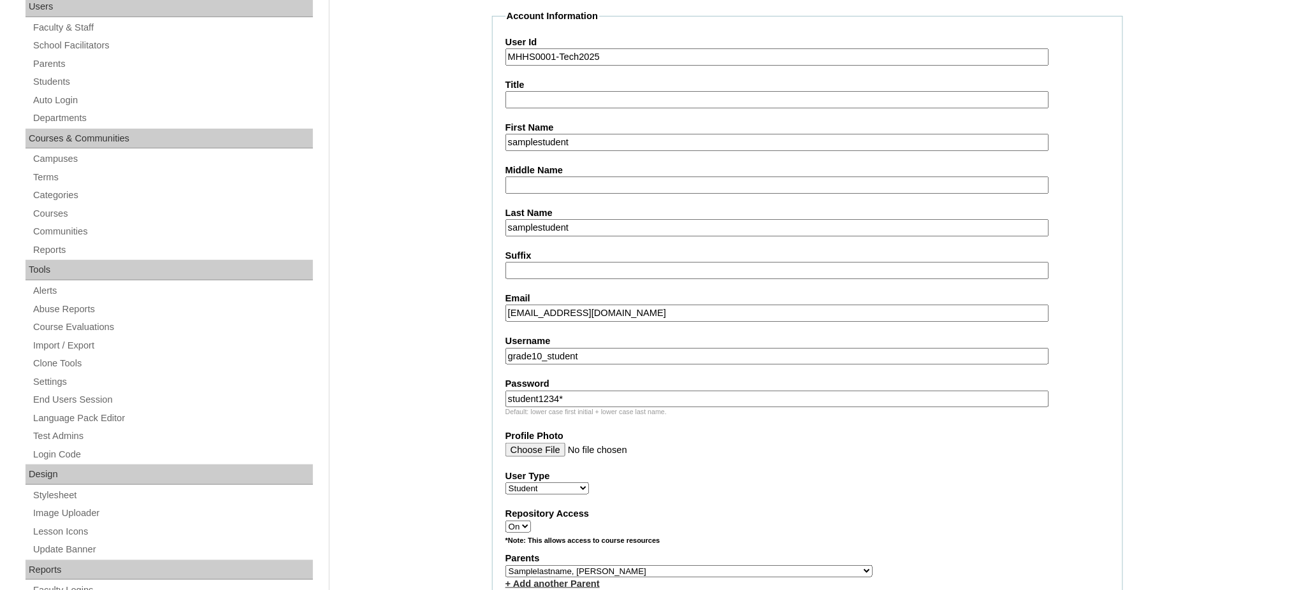
scroll to position [170, 0]
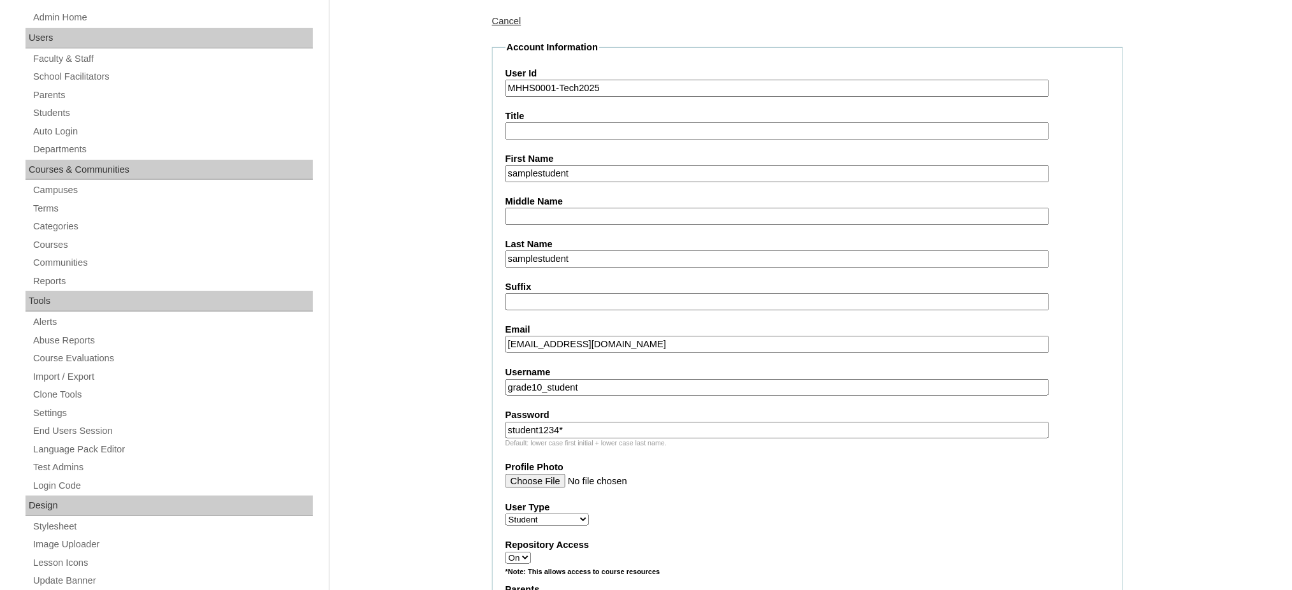
click at [553, 86] on input "MHHS0001-Tech2025" at bounding box center [777, 88] width 544 height 17
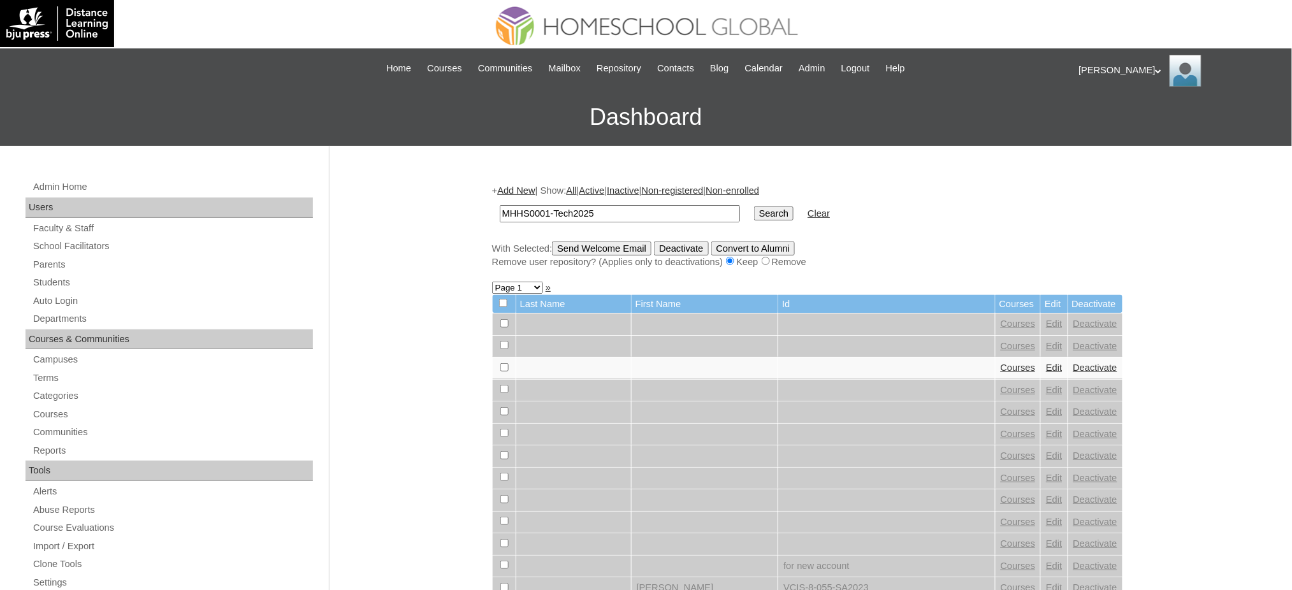
type input "MHHS0001-Tech2025"
click at [754, 214] on input "Search" at bounding box center [774, 213] width 40 height 14
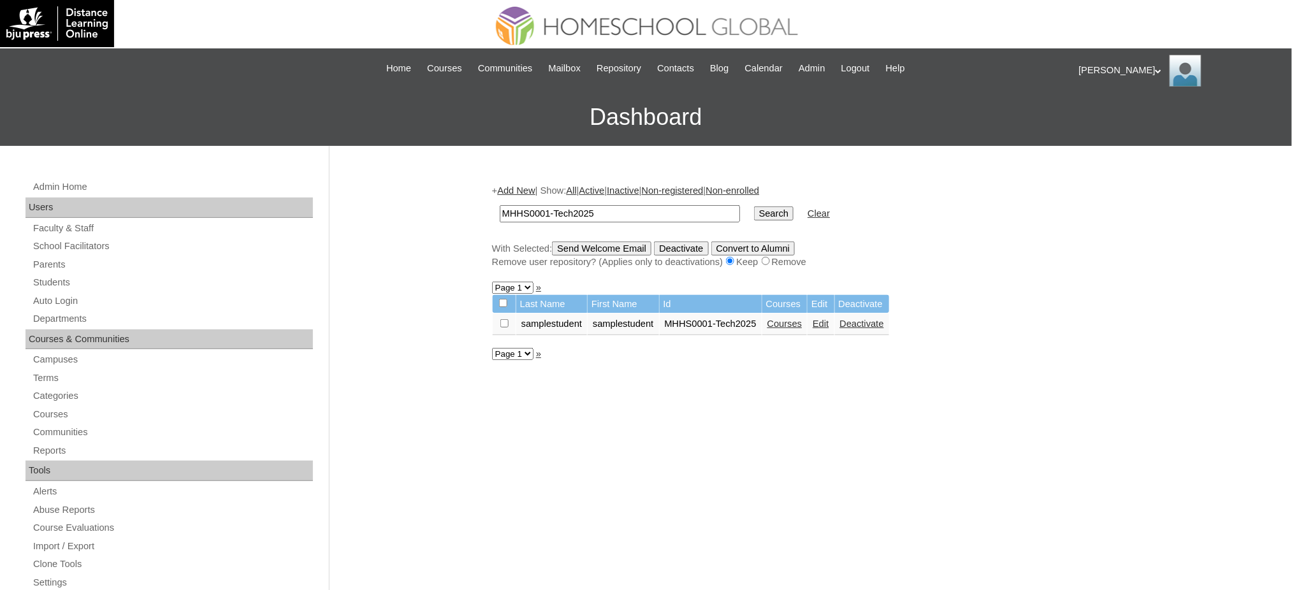
click at [790, 322] on link "Courses" at bounding box center [784, 324] width 35 height 10
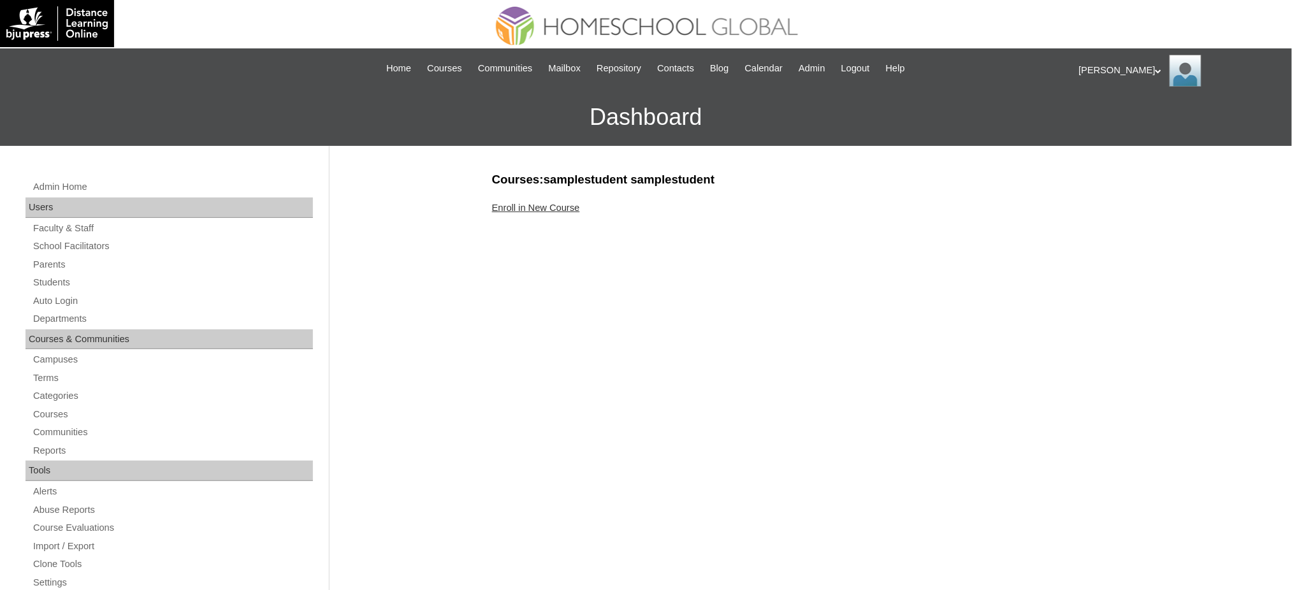
click at [517, 207] on link "Enroll in New Course" at bounding box center [536, 208] width 88 height 10
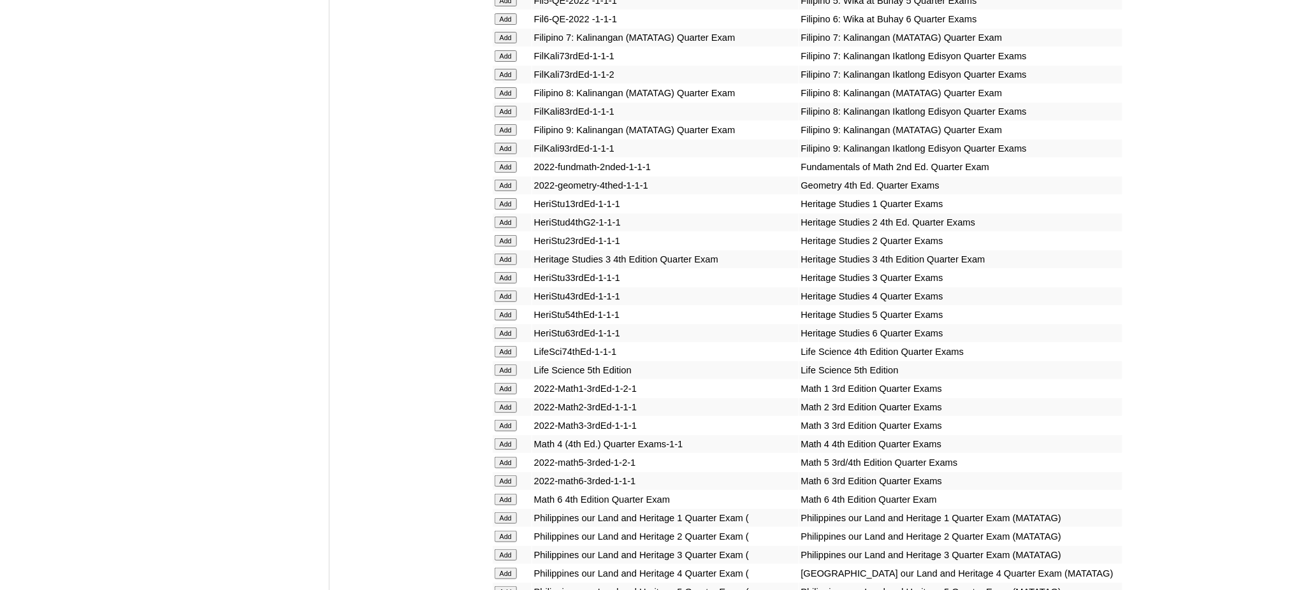
scroll to position [1784, 0]
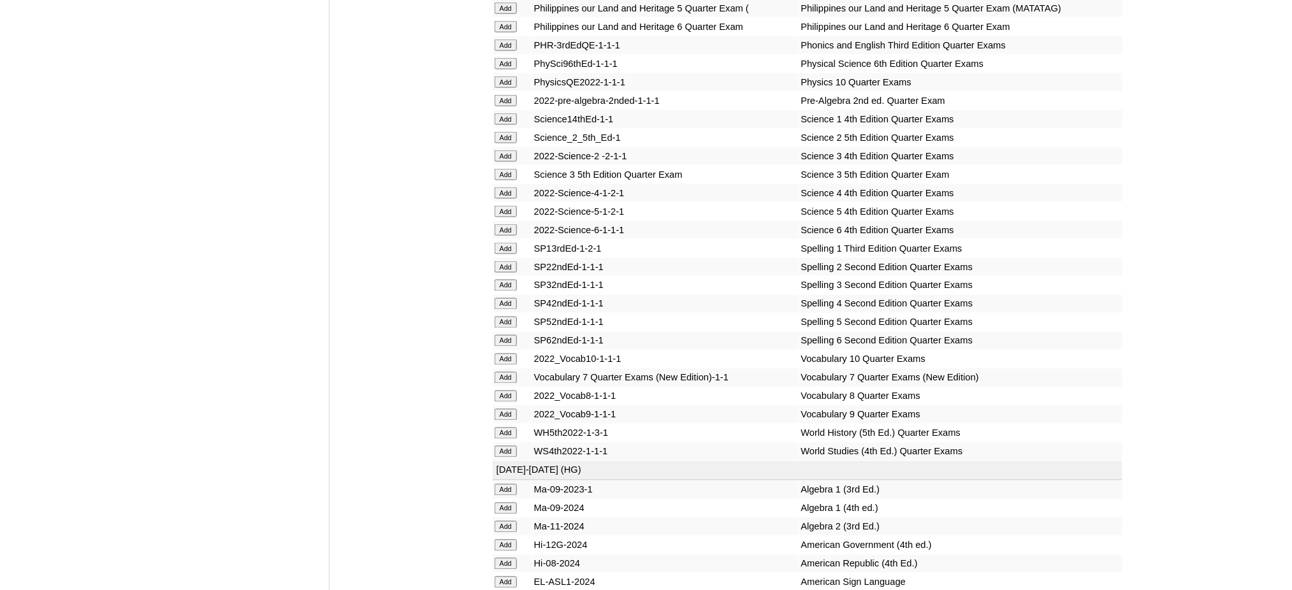
scroll to position [2379, 0]
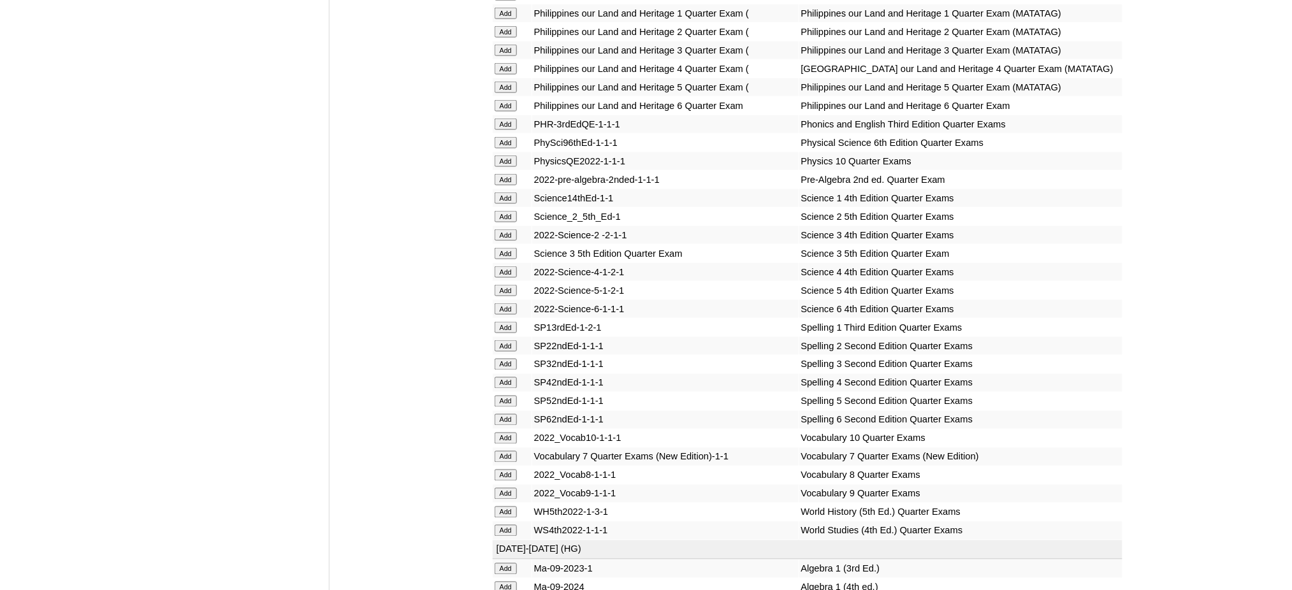
scroll to position [2294, 0]
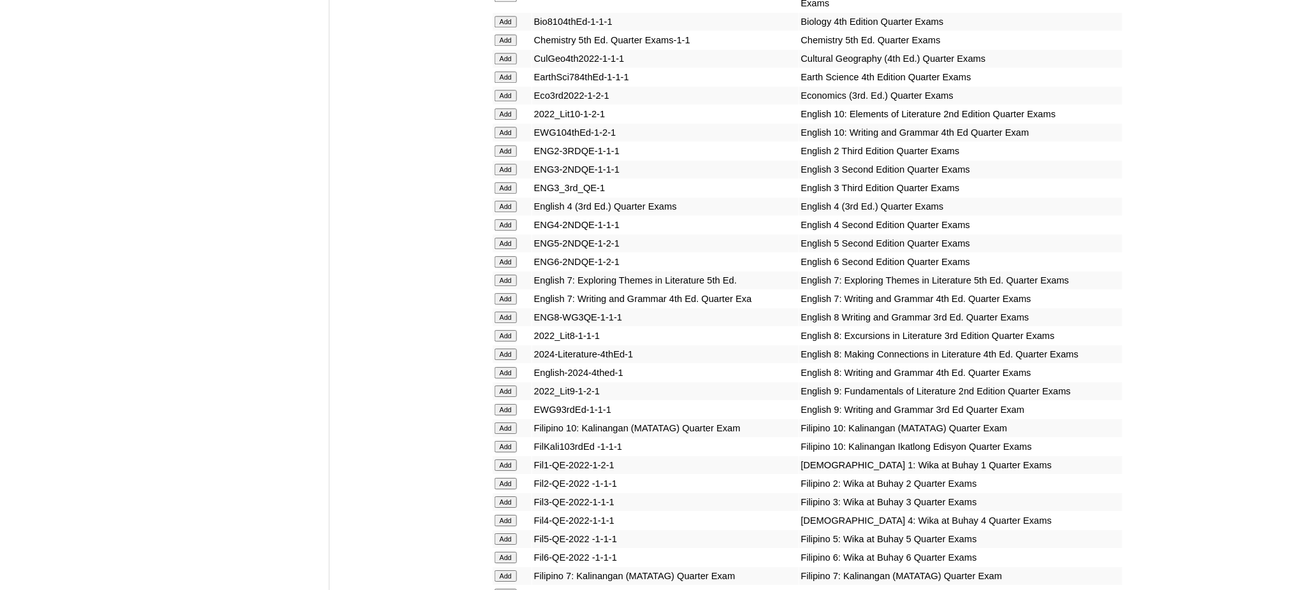
scroll to position [1189, 0]
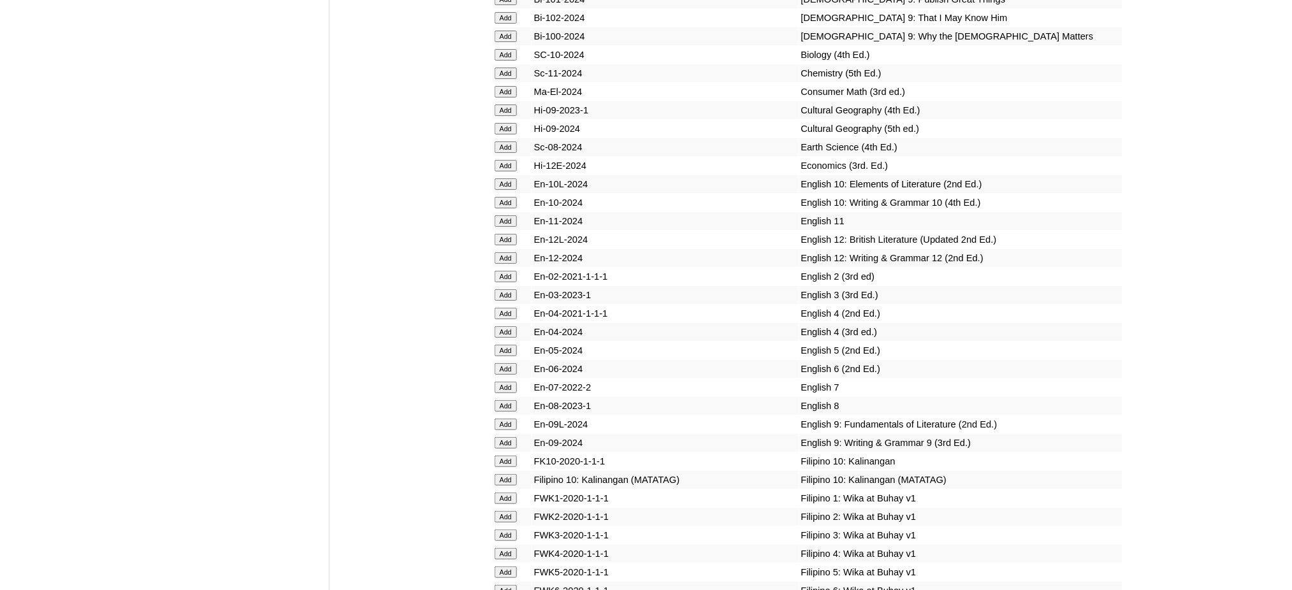
scroll to position [3484, 0]
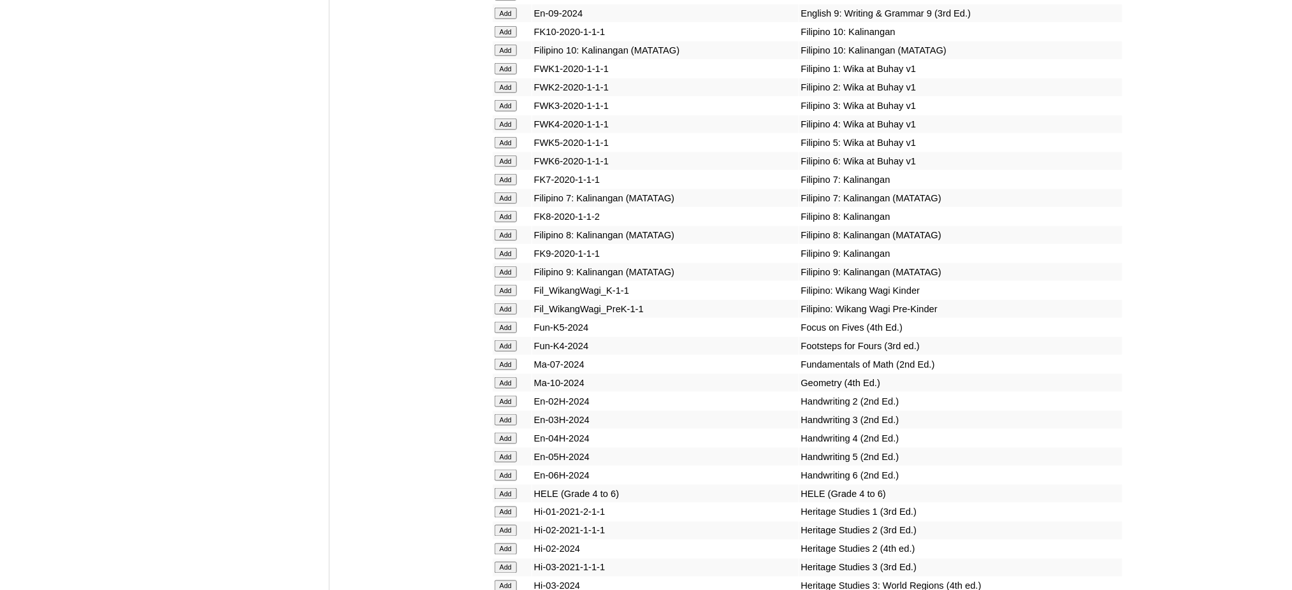
scroll to position [3909, 0]
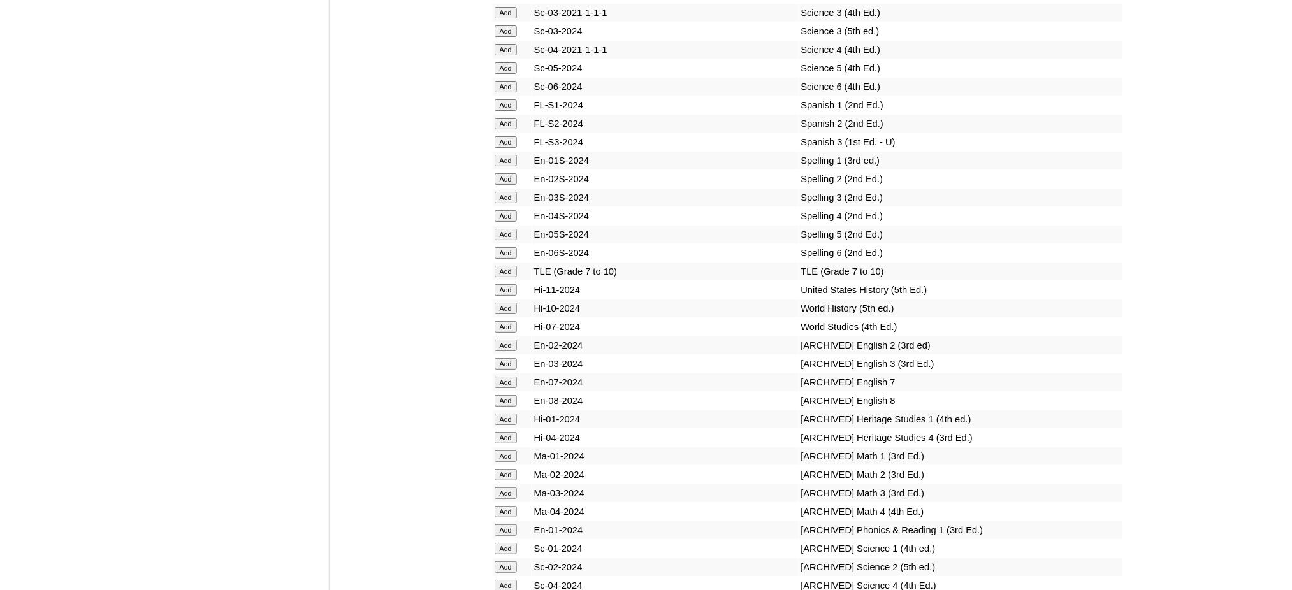
scroll to position [5268, 0]
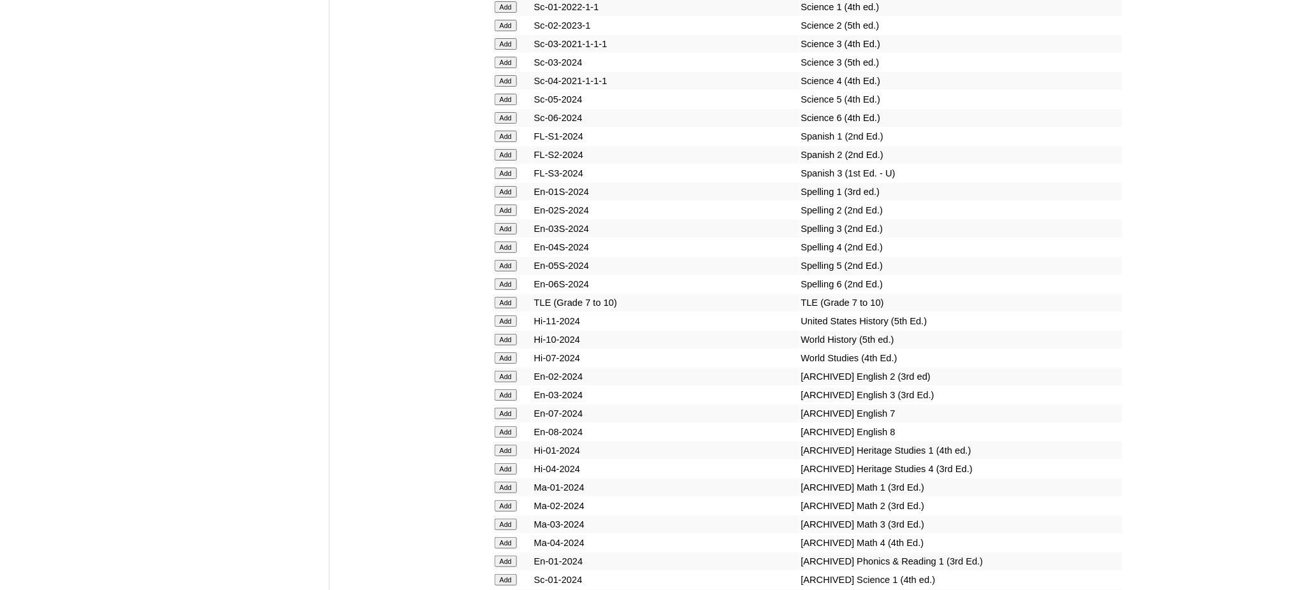
scroll to position [5183, 0]
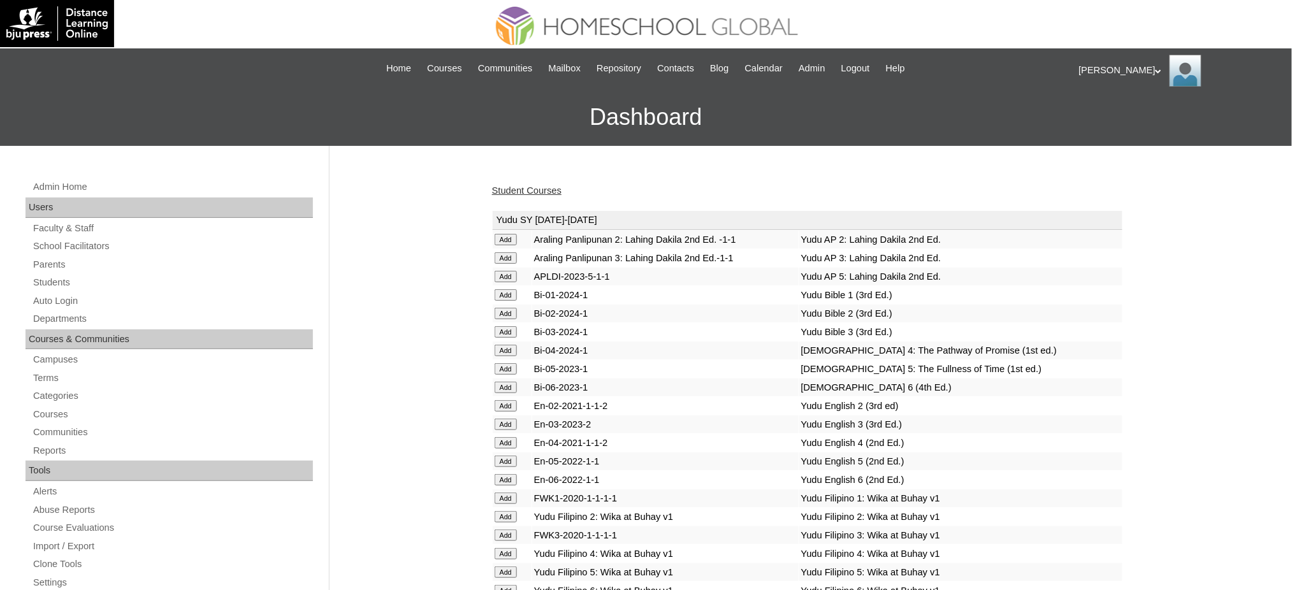
click at [512, 185] on link "Student Courses" at bounding box center [526, 190] width 69 height 10
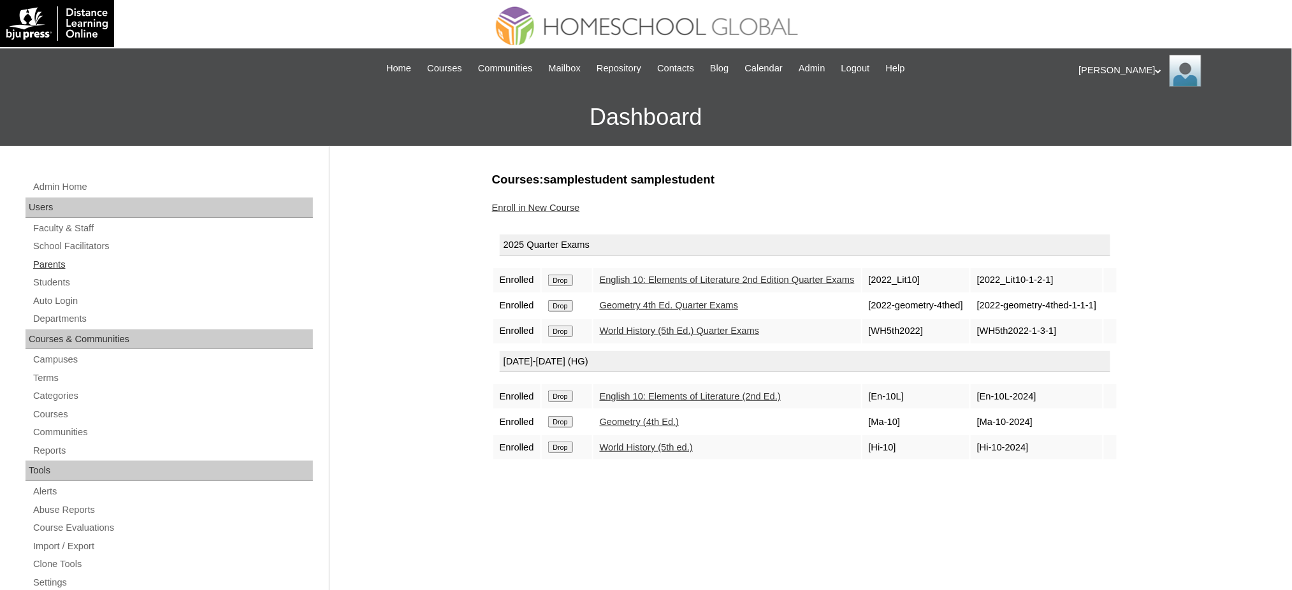
click at [41, 265] on link "Parents" at bounding box center [172, 265] width 281 height 16
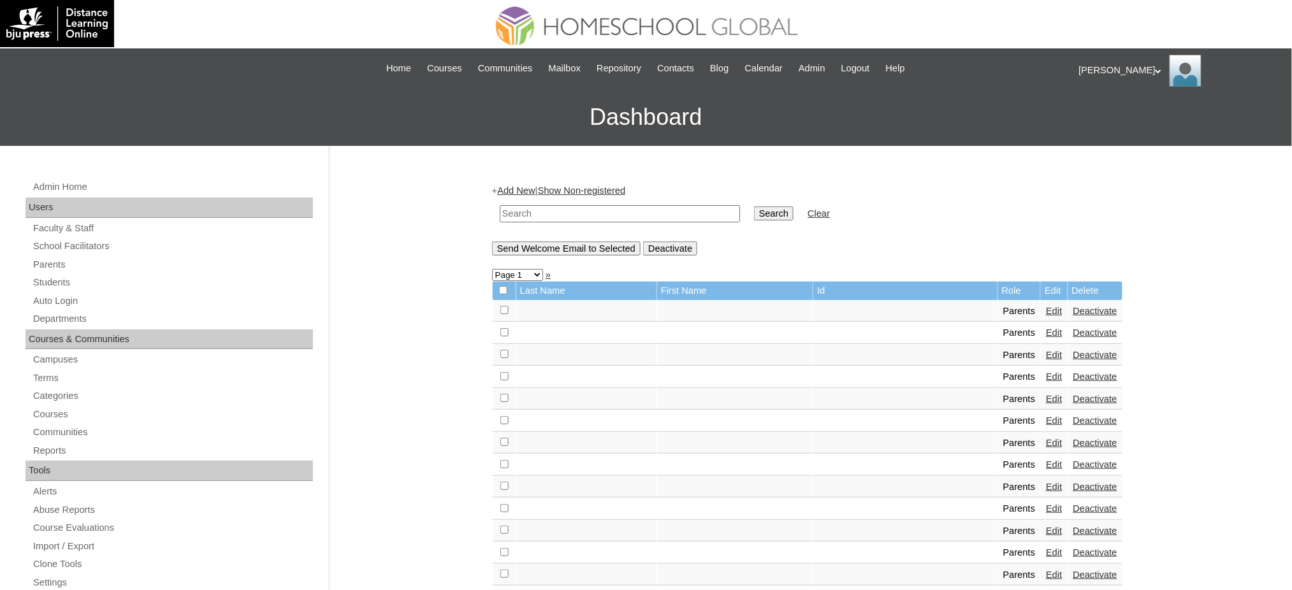
click at [604, 214] on input "text" at bounding box center [620, 213] width 240 height 17
type input "samplelastname"
click at [754, 206] on input "Search" at bounding box center [774, 213] width 40 height 14
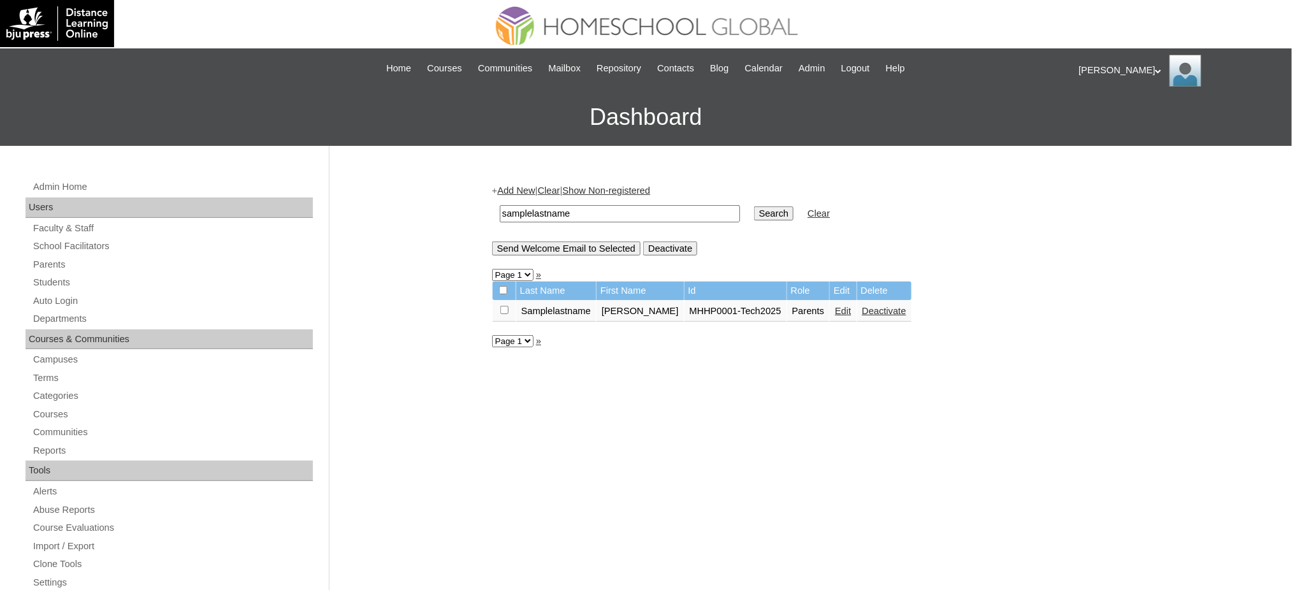
click at [835, 307] on link "Edit" at bounding box center [843, 311] width 16 height 10
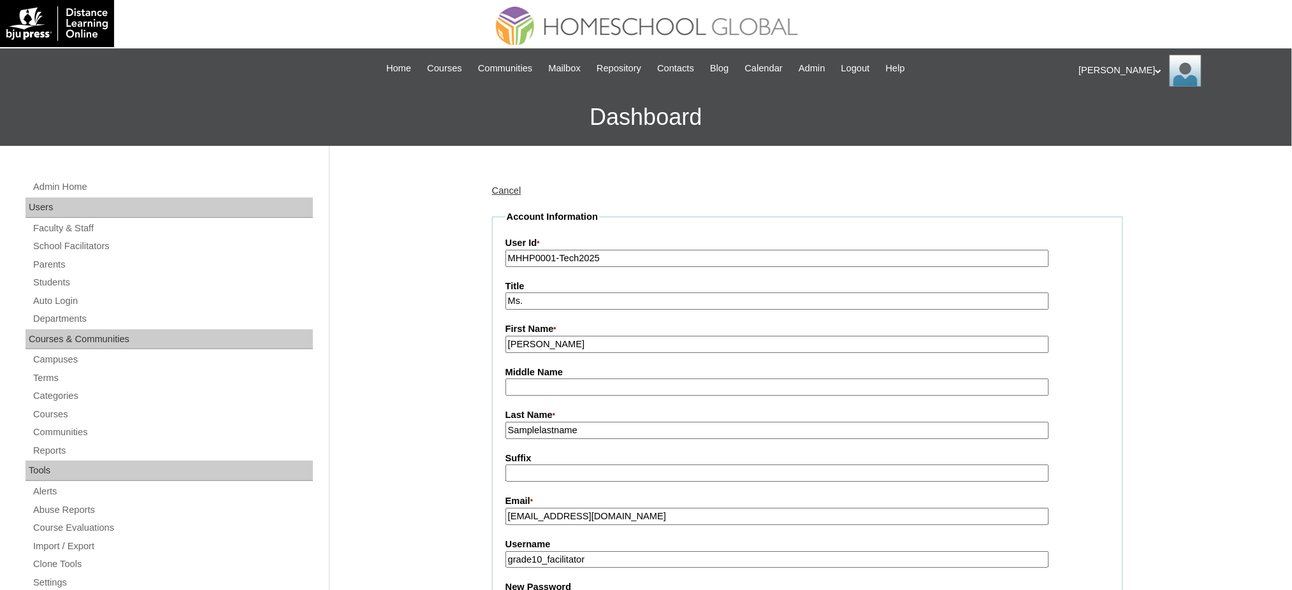
click at [554, 428] on input "Samplelastname" at bounding box center [777, 430] width 544 height 17
type input "Facilitator"
click at [546, 433] on input "Facilitator" at bounding box center [777, 430] width 544 height 17
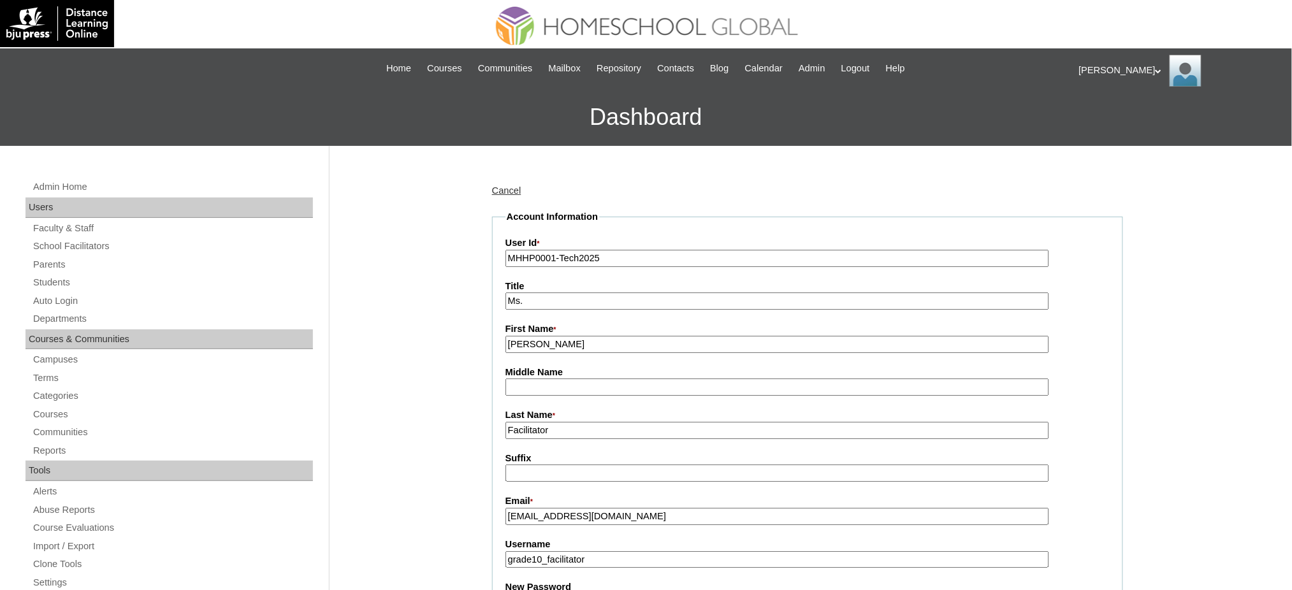
click at [546, 433] on input "Facilitator" at bounding box center [777, 430] width 544 height 17
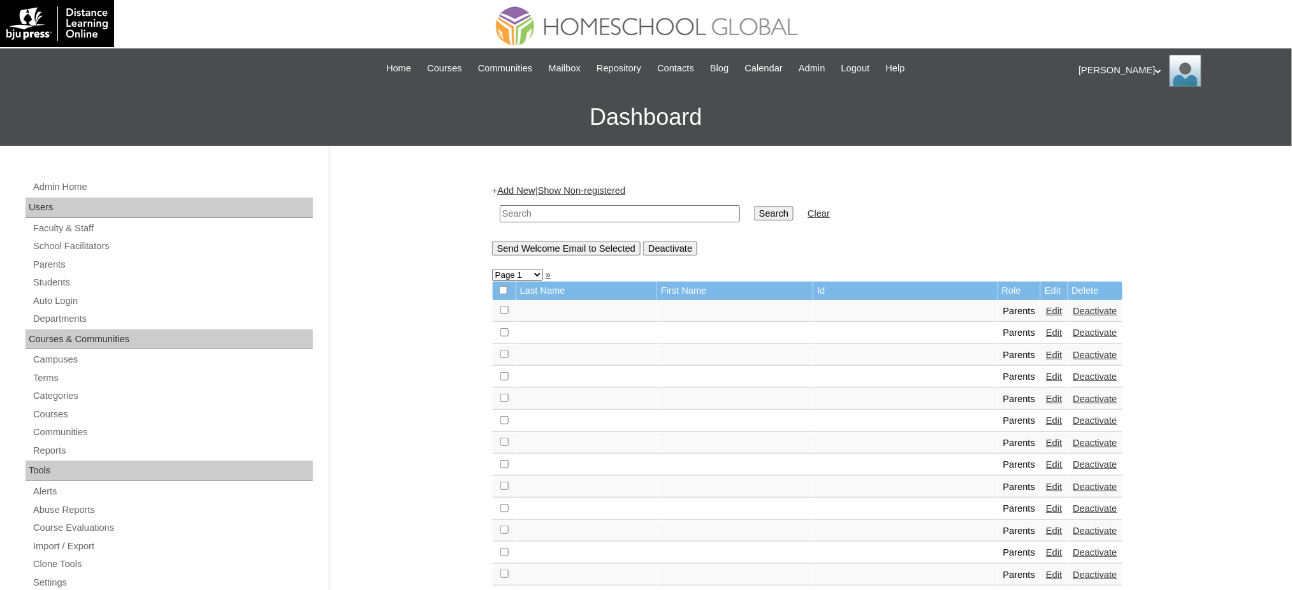
click at [58, 284] on link "Students" at bounding box center [172, 283] width 281 height 16
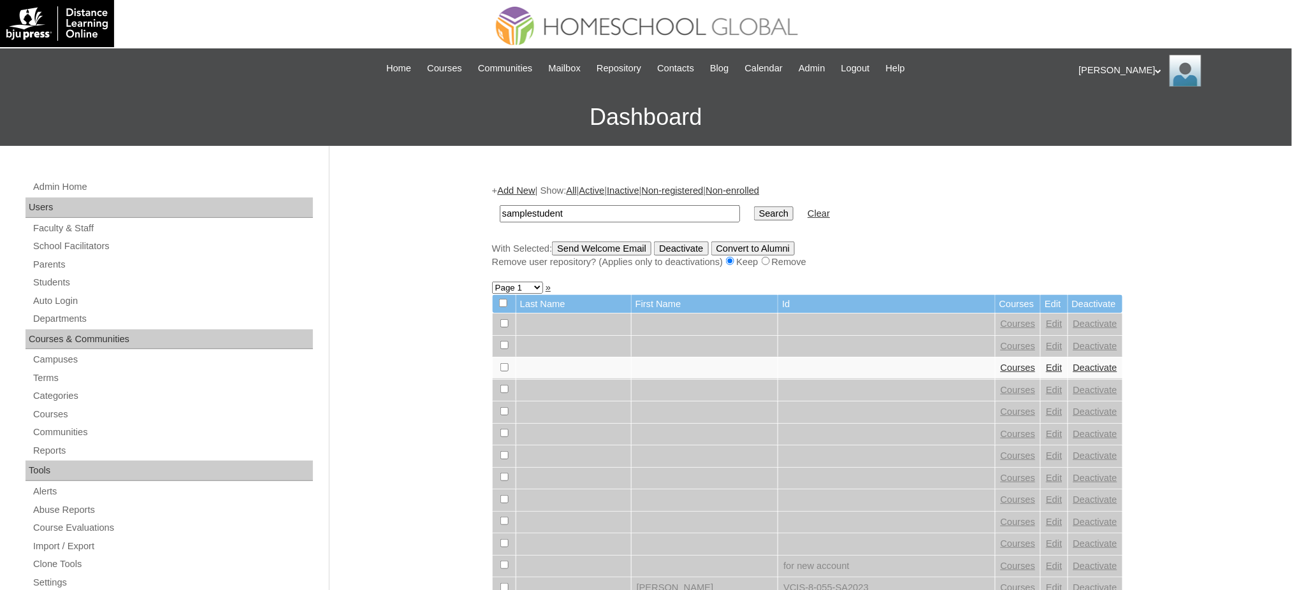
type input "samplestudent"
click at [754, 206] on input "Search" at bounding box center [774, 213] width 40 height 14
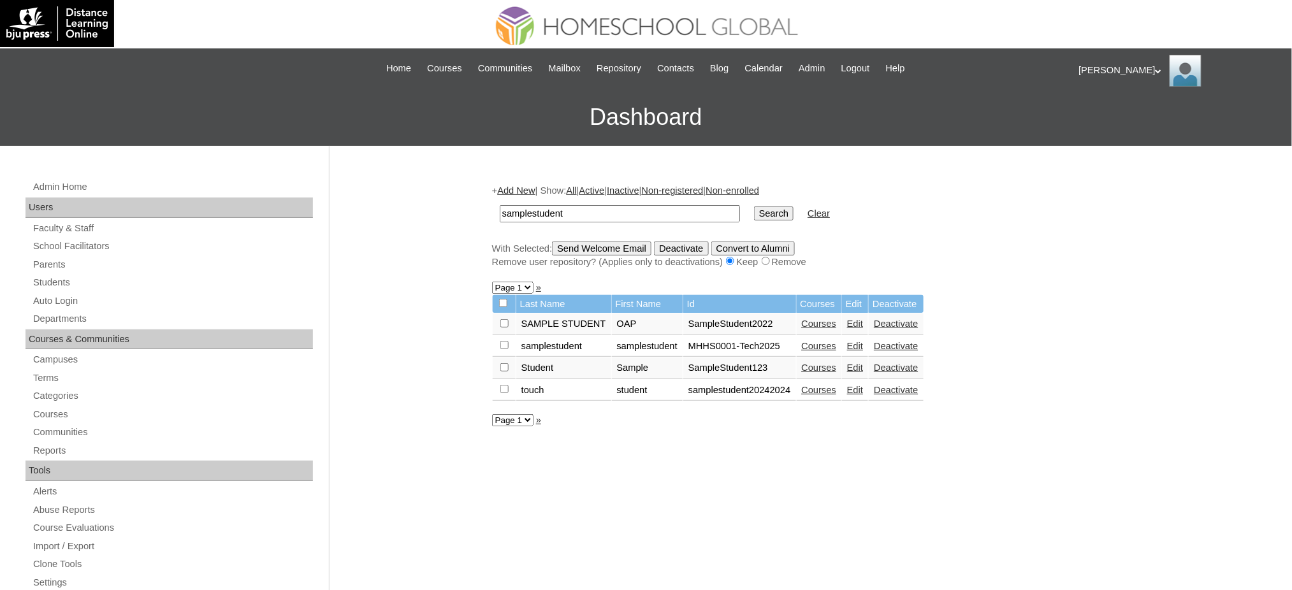
click at [812, 341] on link "Courses" at bounding box center [819, 346] width 35 height 10
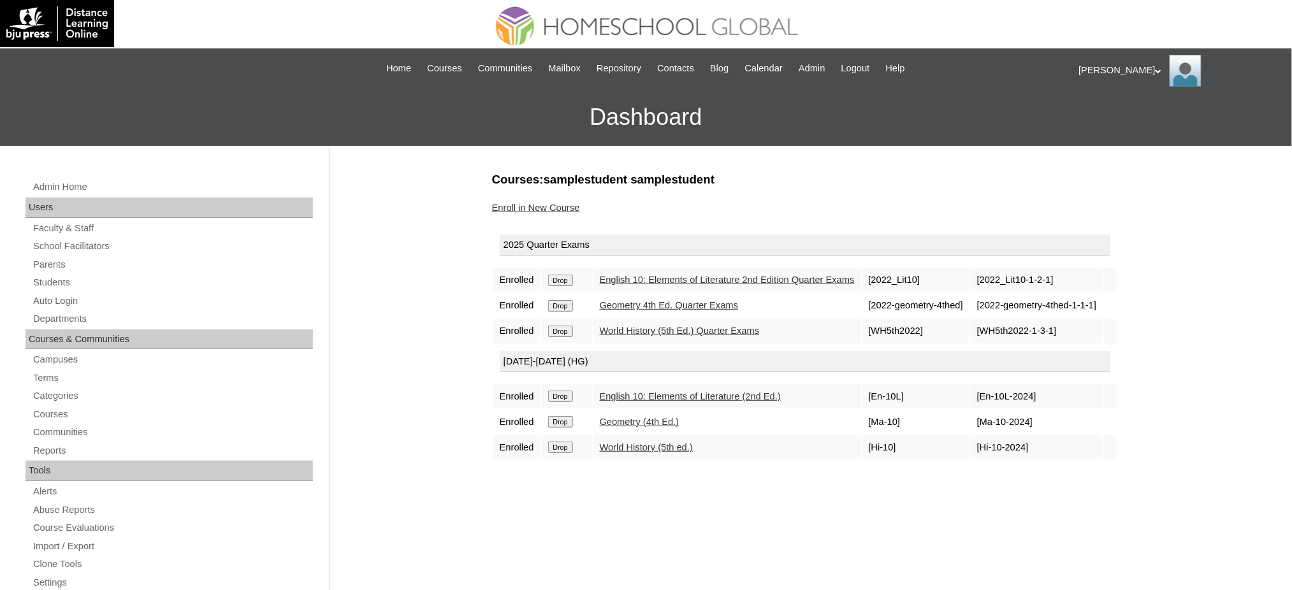
click at [567, 278] on input "Drop" at bounding box center [560, 280] width 25 height 11
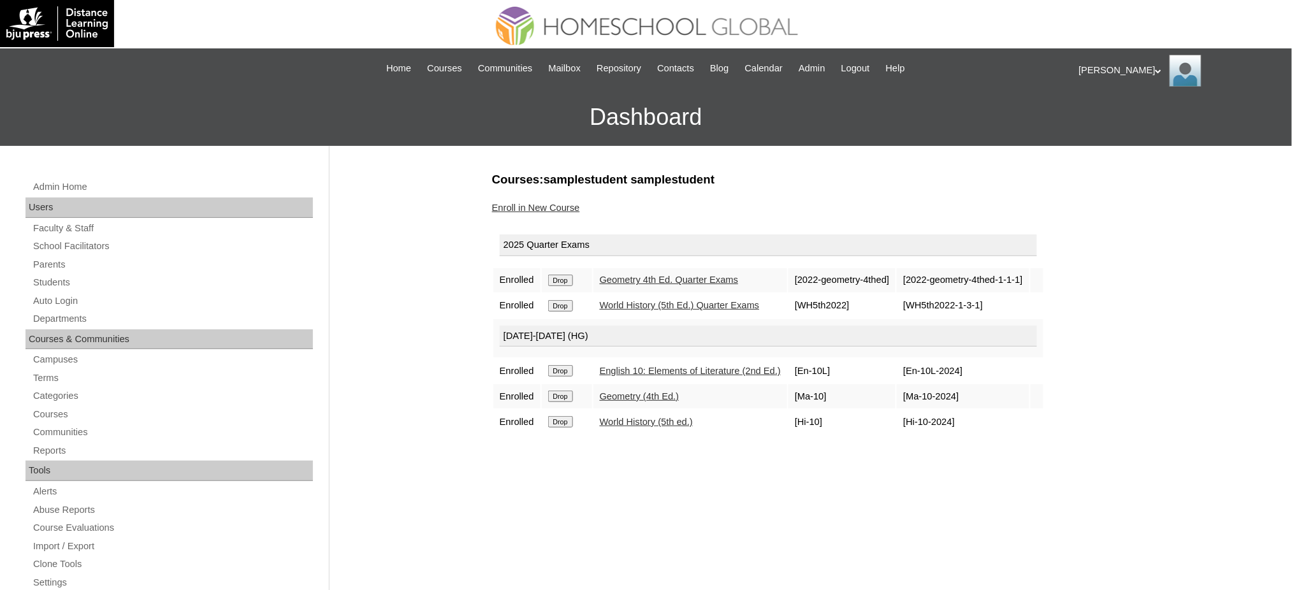
click at [564, 281] on input "Drop" at bounding box center [560, 280] width 25 height 11
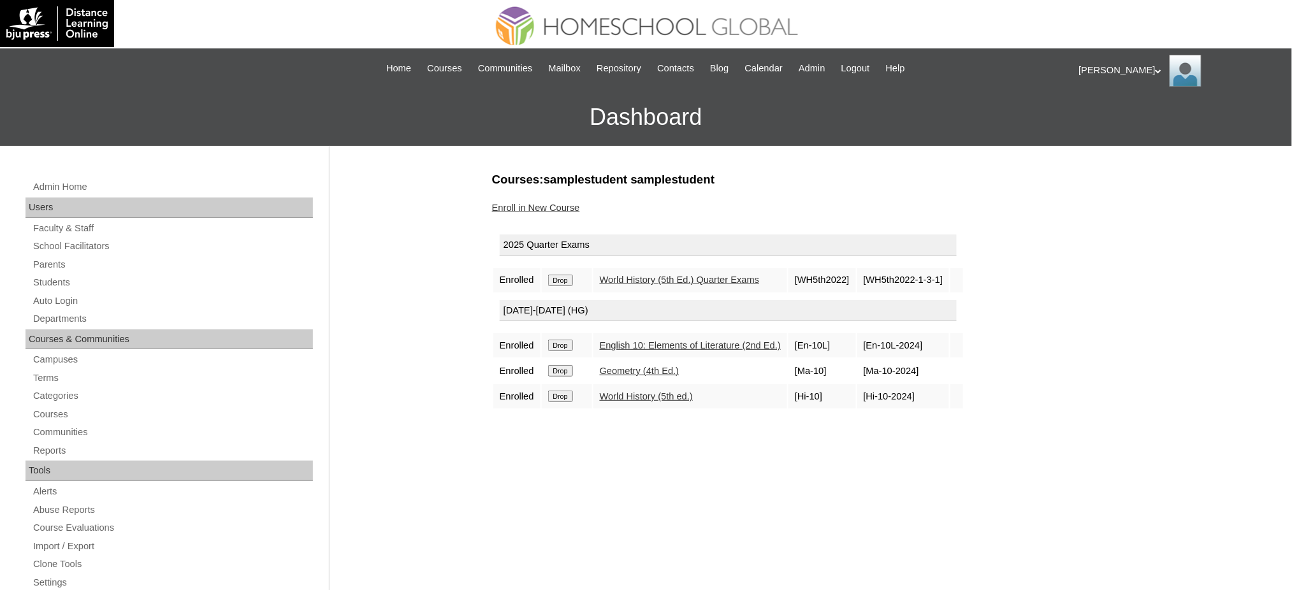
click at [562, 275] on input "Drop" at bounding box center [560, 280] width 25 height 11
